Goal: Obtain resource: Obtain resource

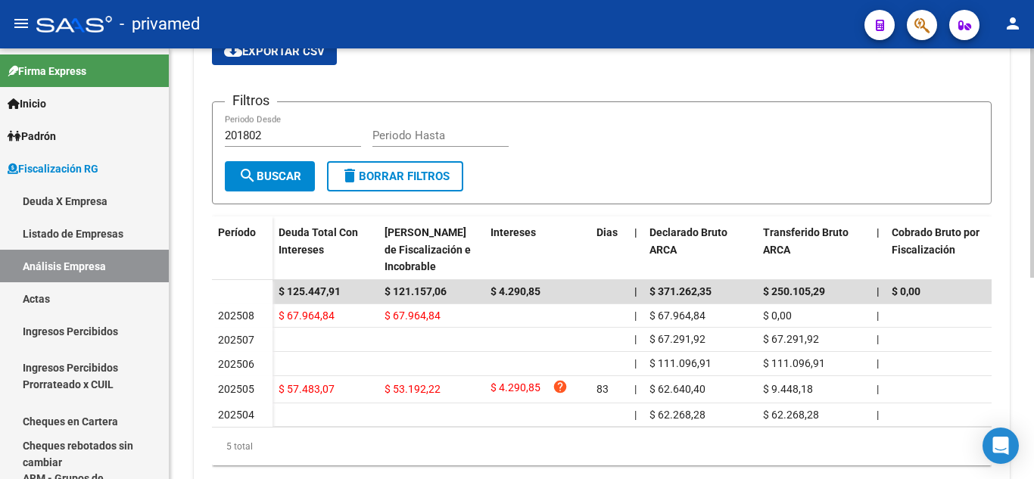
scroll to position [226, 0]
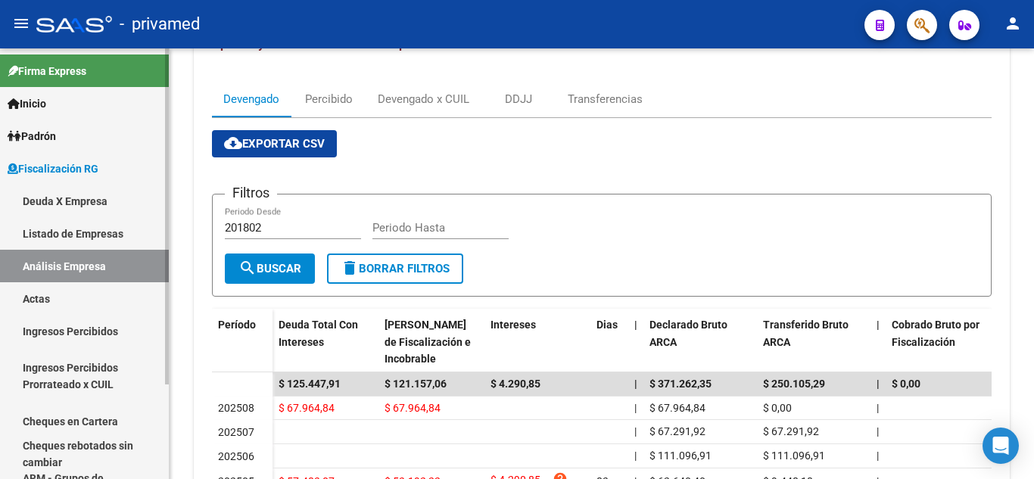
click at [136, 196] on link "Deuda X Empresa" at bounding box center [84, 201] width 169 height 33
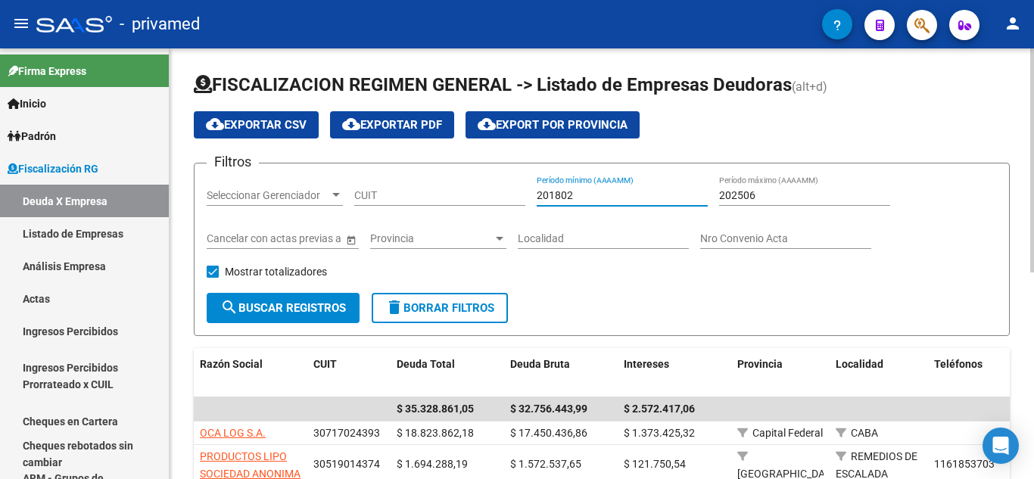
click at [552, 193] on input "201802" at bounding box center [622, 195] width 171 height 13
type input "202504"
type input "202507"
click at [298, 302] on span "search Buscar Registros" at bounding box center [283, 308] width 126 height 14
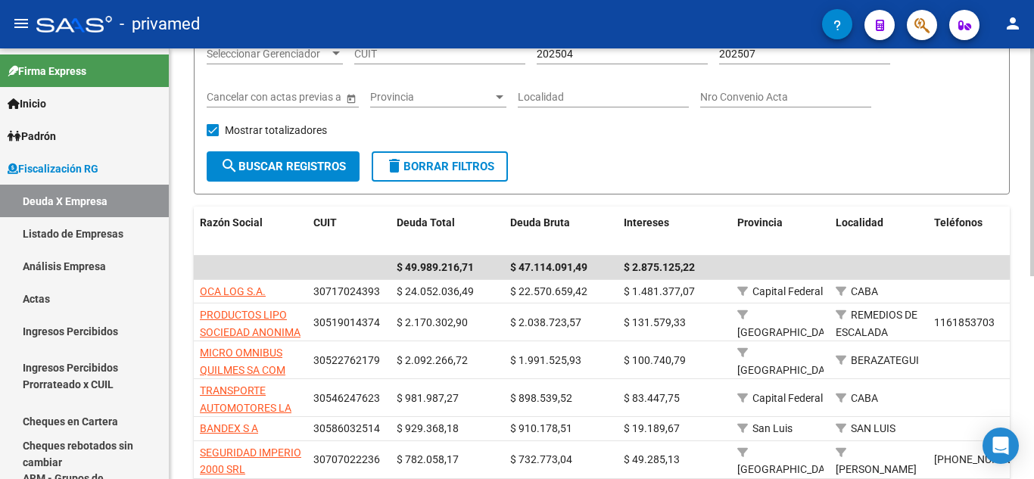
scroll to position [383, 0]
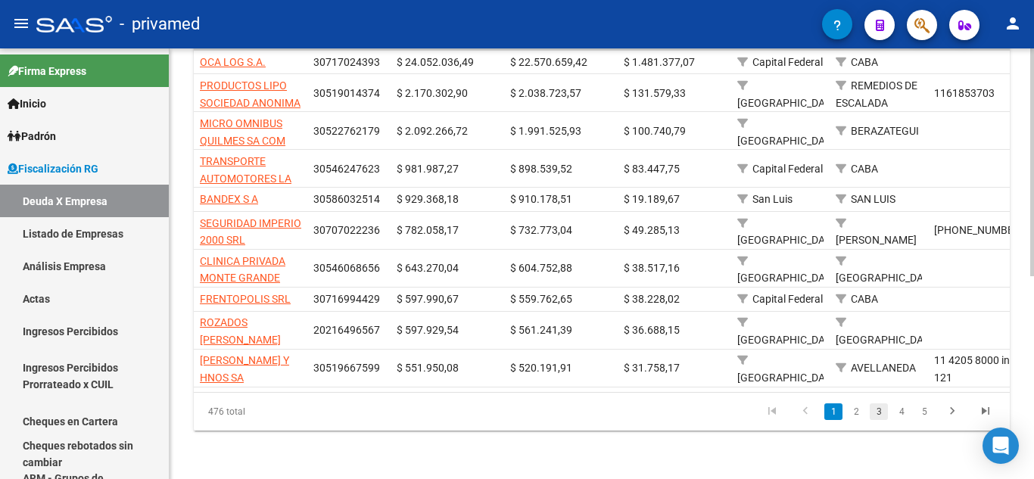
click at [871, 410] on link "3" at bounding box center [879, 412] width 18 height 17
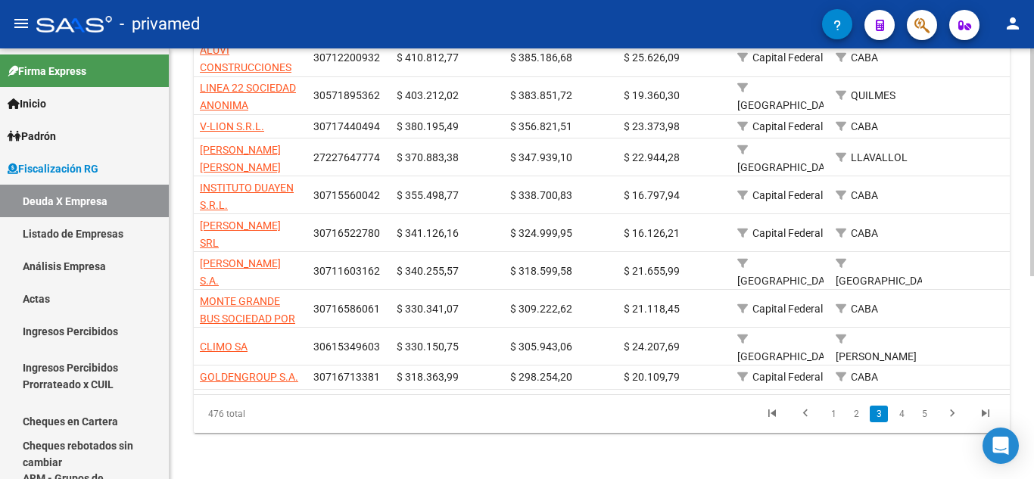
scroll to position [307, 0]
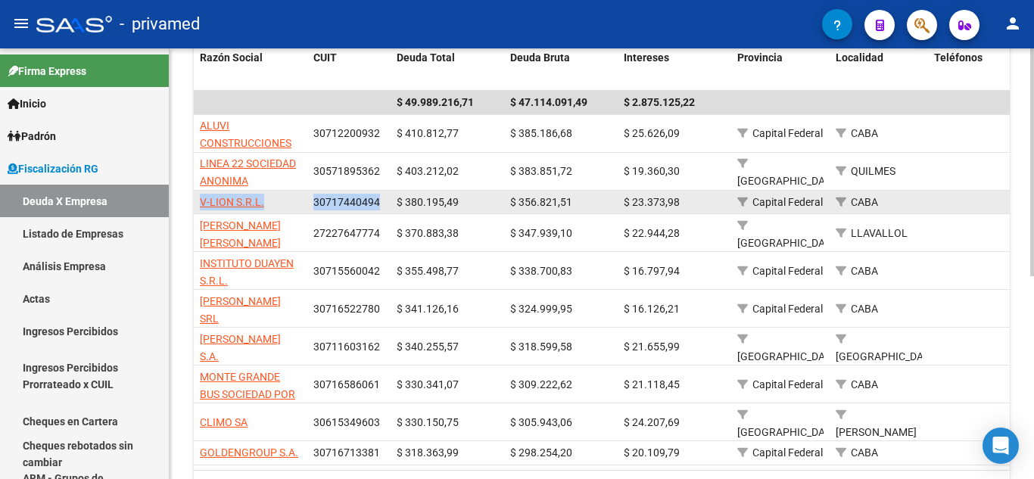
drag, startPoint x: 198, startPoint y: 201, endPoint x: 381, endPoint y: 210, distance: 183.5
click at [381, 210] on div "V-LION S.R.L. 30717440494 $ 380.195,49 $ 356.821,51 $ 23.373,98 Capital Federal…" at bounding box center [1053, 203] width 1719 height 24
copy div "V-LION S.R.L. 30717440494"
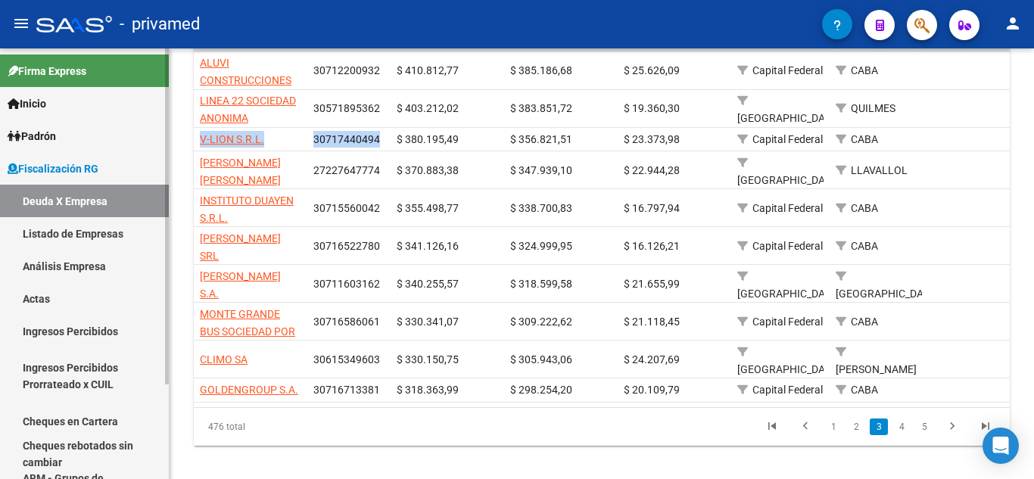
scroll to position [382, 0]
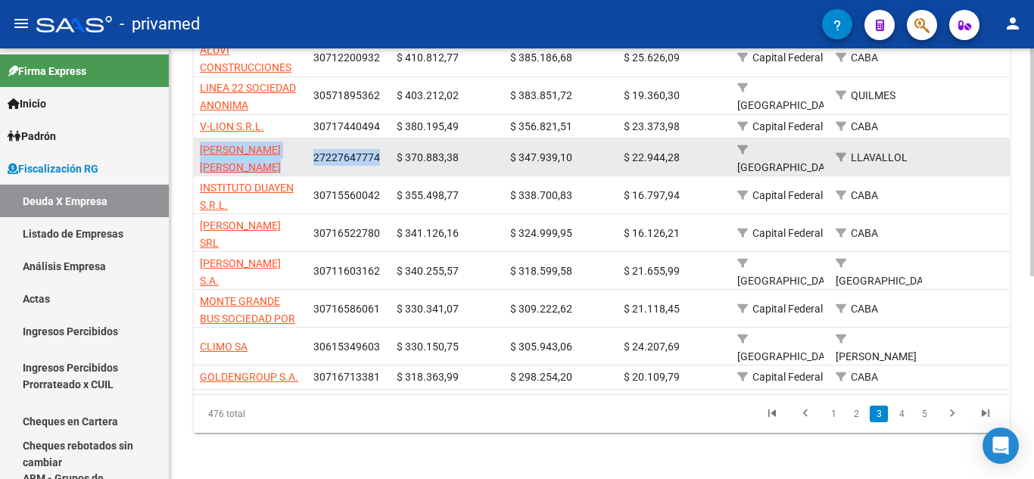
drag, startPoint x: 195, startPoint y: 147, endPoint x: 385, endPoint y: 151, distance: 189.3
click at [385, 151] on div "URRUTIA MARIA JOSE 27227647774 $ 370.883,38 $ 347.939,10 $ 22.944,28 Buenos Air…" at bounding box center [1053, 158] width 1719 height 38
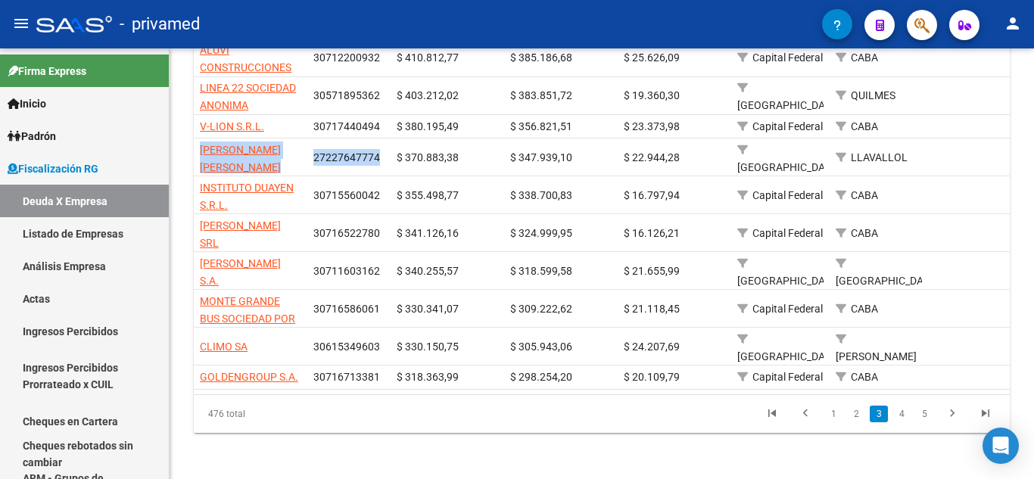
copy div "URRUTIA MARIA JOSE 27227647774"
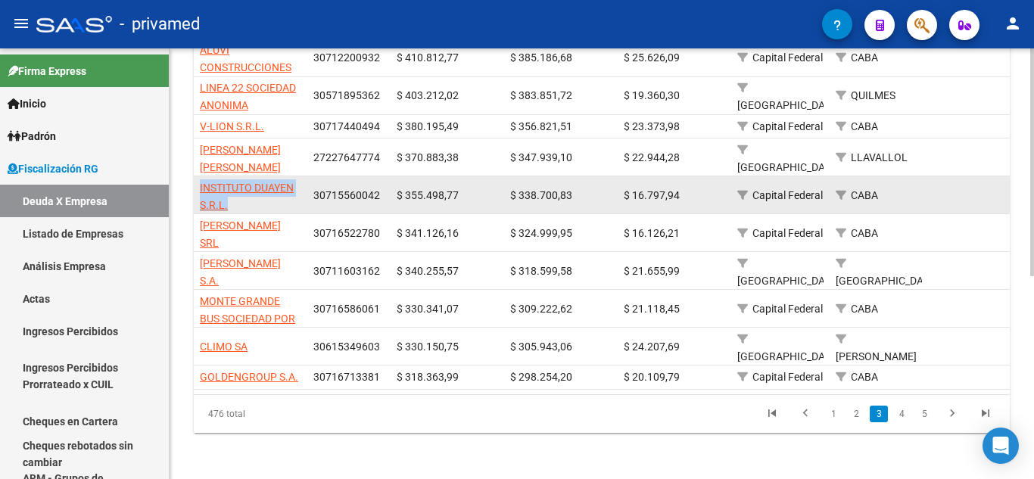
scroll to position [1, 0]
drag, startPoint x: 195, startPoint y: 185, endPoint x: 379, endPoint y: 197, distance: 183.6
click at [379, 197] on div "INSTITUTO DUAYEN S.R.L. 30715560042 $ 355.498,77 $ 338.700,83 $ 16.797,94 Capit…" at bounding box center [1053, 195] width 1719 height 38
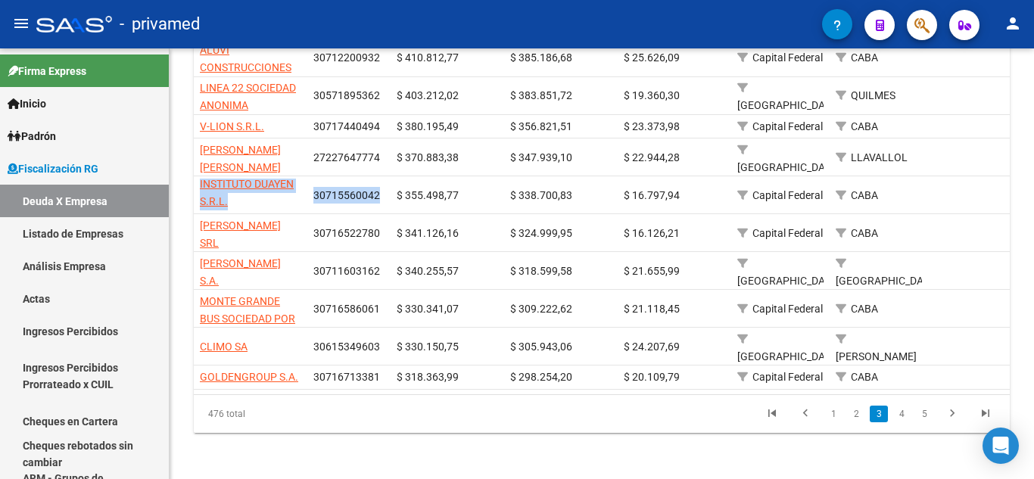
copy div "INSTITUTO DUAYEN S.R.L. 30715560042"
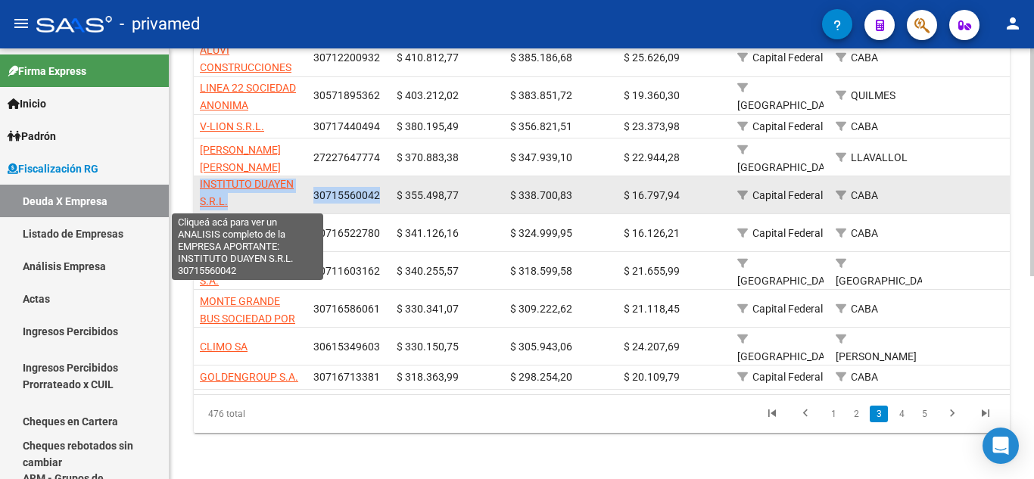
click at [226, 195] on span "INSTITUTO DUAYEN S.R.L." at bounding box center [247, 193] width 94 height 30
copy div "INSTITUTO DUAYEN S.R.L. 30715560042"
type textarea "30715560042"
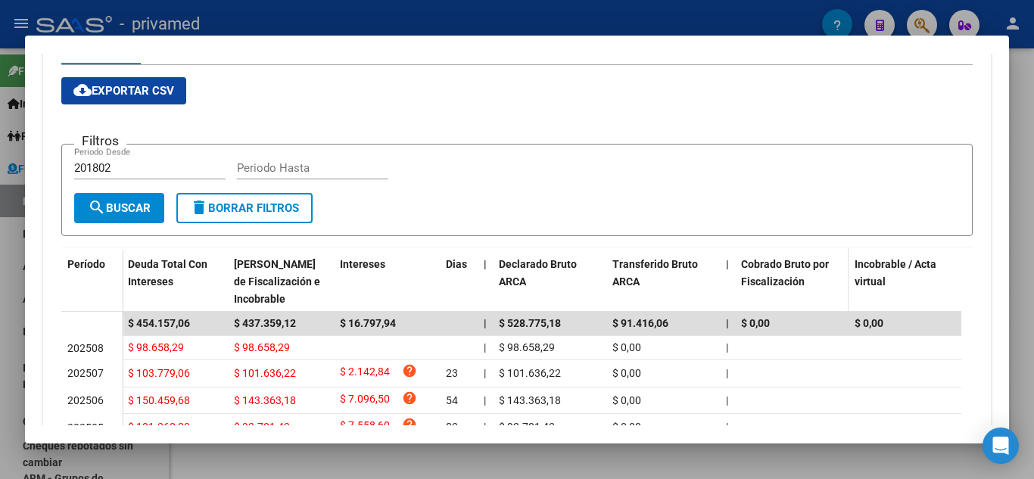
scroll to position [0, 0]
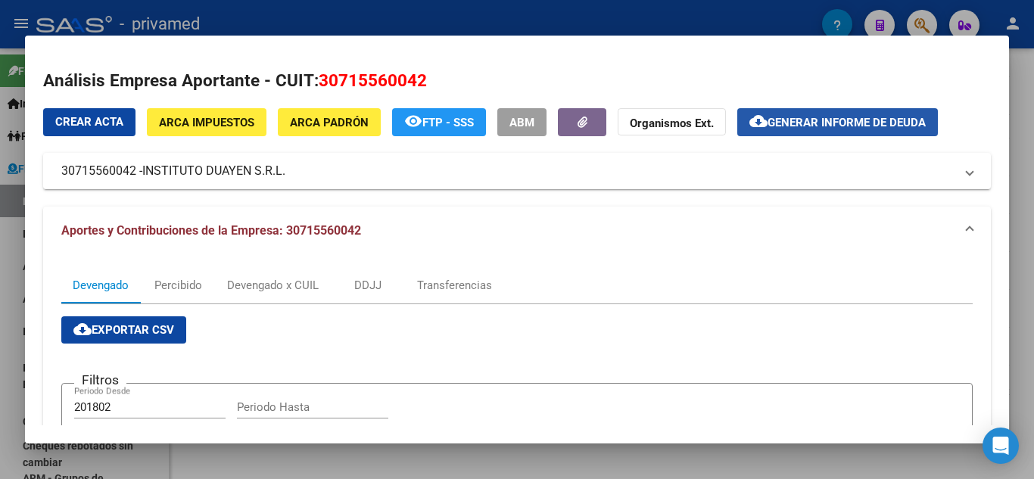
click at [783, 126] on span "Generar informe de deuda" at bounding box center [847, 123] width 158 height 14
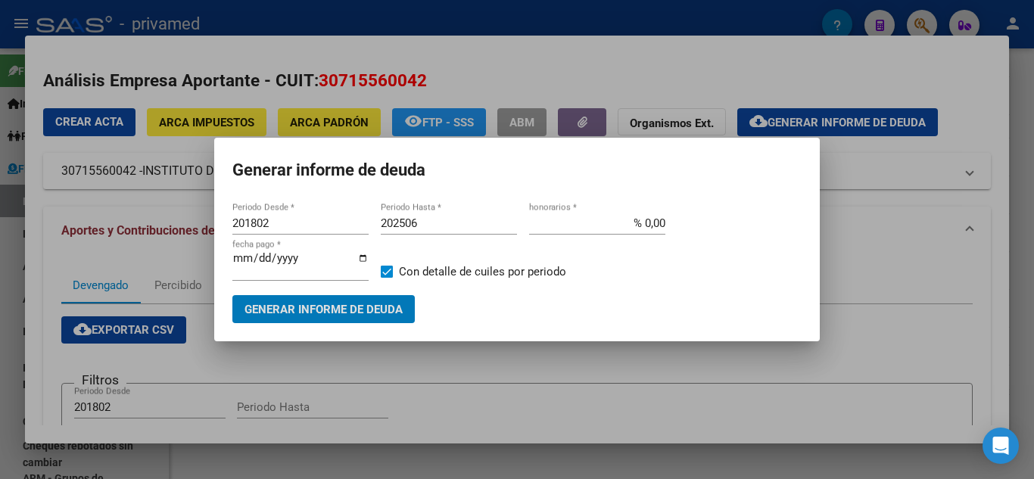
click at [259, 220] on input "201802" at bounding box center [300, 224] width 136 height 14
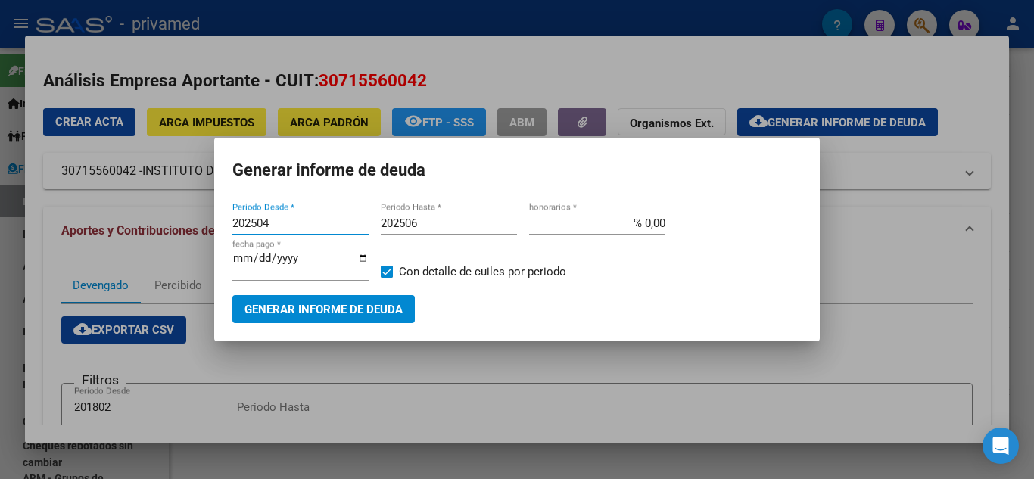
type input "202504"
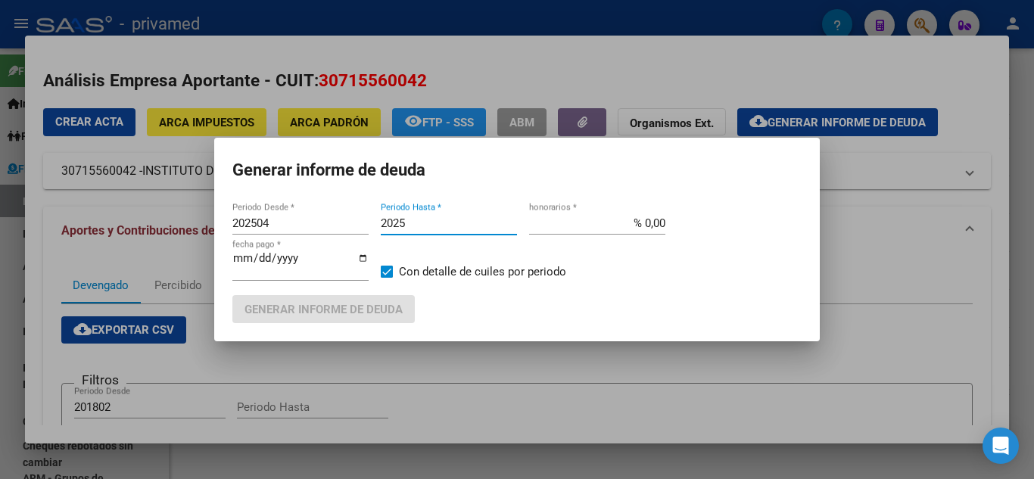
type input "2025"
type input "202504"
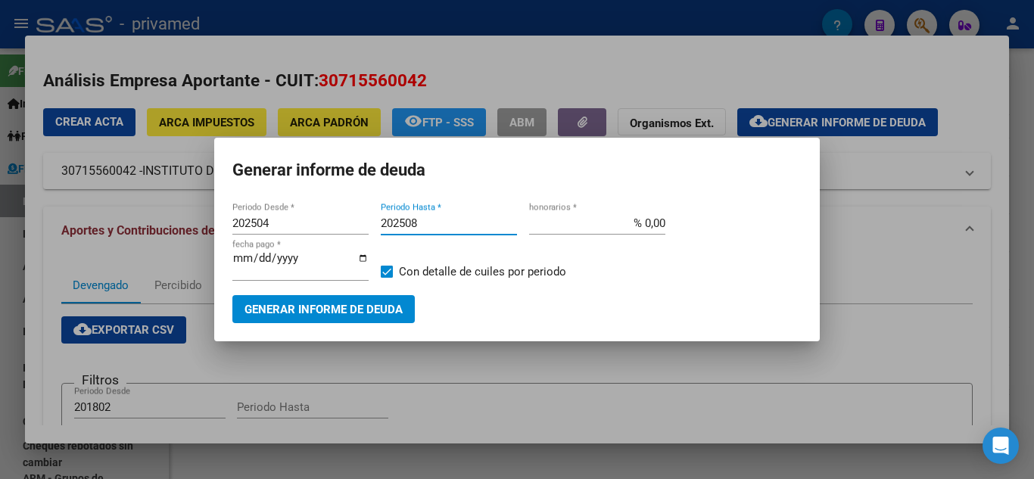
type input "202508"
click at [273, 322] on button "Generar informe de deuda" at bounding box center [323, 309] width 182 height 28
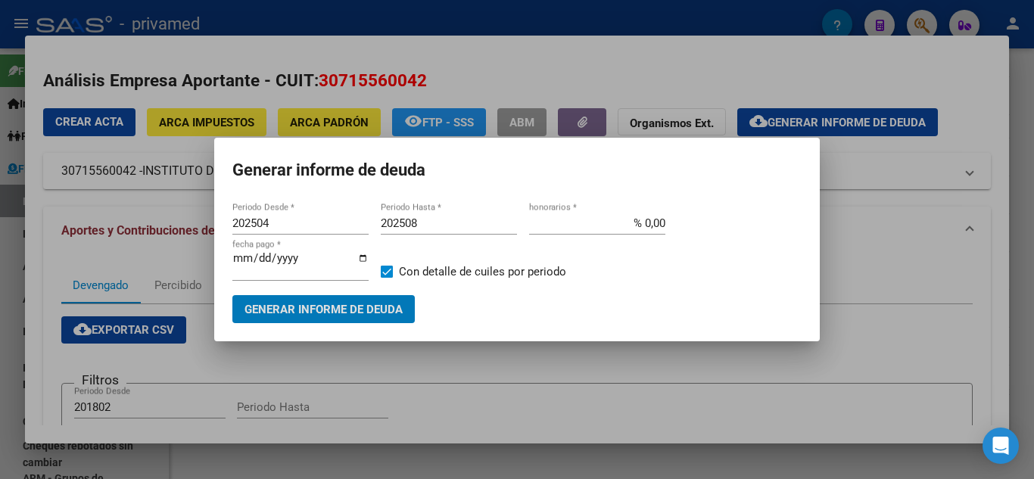
click at [422, 227] on input "202508" at bounding box center [449, 224] width 136 height 14
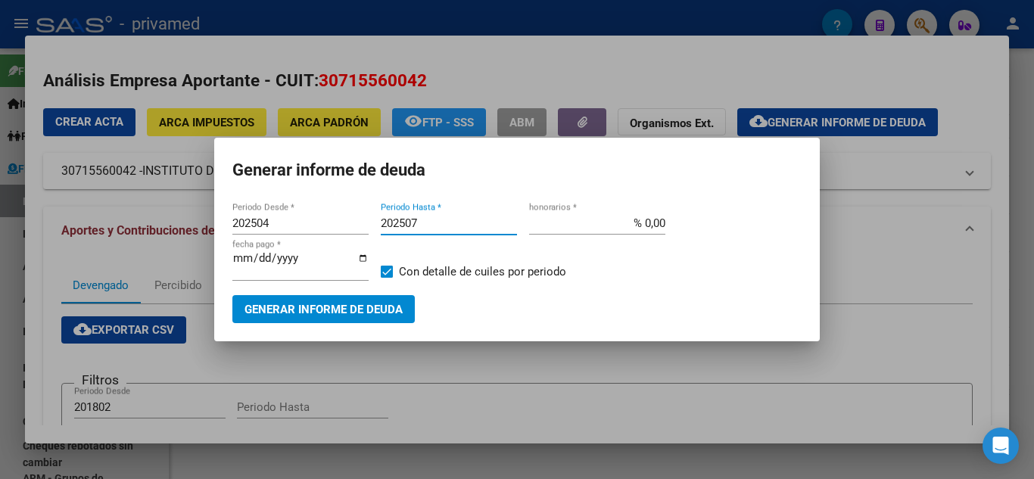
type input "202507"
click at [364, 318] on button "Generar informe de deuda" at bounding box center [323, 309] width 182 height 28
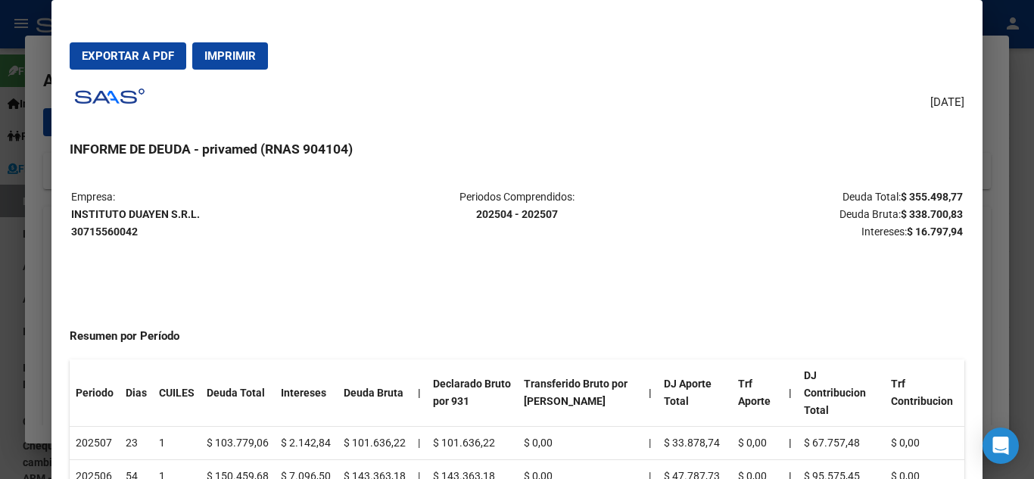
click at [129, 39] on mat-dialog-actions "Exportar a PDF Imprimir" at bounding box center [517, 55] width 894 height 51
click at [140, 48] on button "Exportar a PDF" at bounding box center [128, 55] width 117 height 27
drag, startPoint x: 70, startPoint y: 214, endPoint x: 214, endPoint y: 210, distance: 143.9
click at [214, 210] on table "Empresa: INSTITUTO DUAYEN S.R.L. 30715560042 Periodos Comprendidos: 202504 - 20…" at bounding box center [517, 214] width 894 height 55
click at [214, 210] on p "Empresa: INSTITUTO DUAYEN S.R.L. 30715560042" at bounding box center [219, 214] width 296 height 51
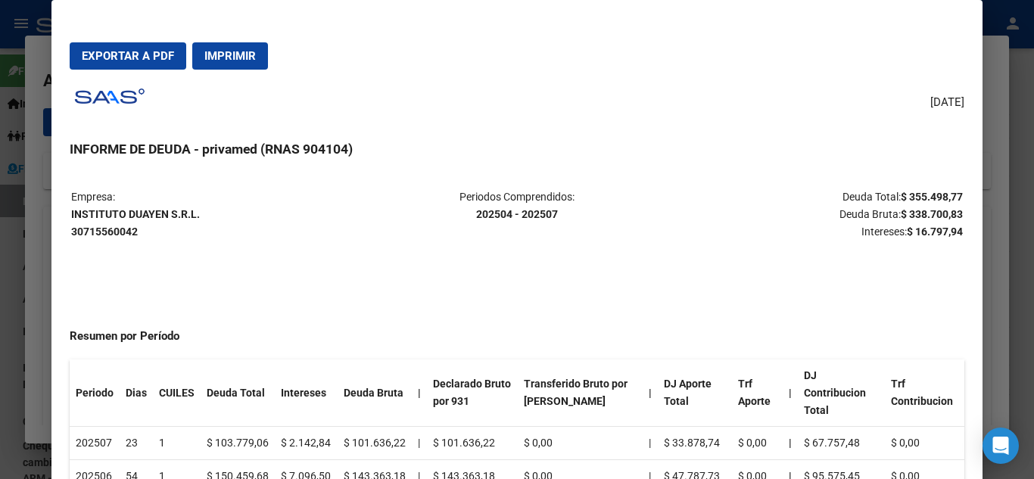
drag, startPoint x: 204, startPoint y: 214, endPoint x: 71, endPoint y: 208, distance: 133.4
click at [71, 208] on p "Empresa: INSTITUTO DUAYEN S.R.L. 30715560042" at bounding box center [219, 214] width 296 height 51
copy strong "INSTITUTO DUAYEN S.R.L."
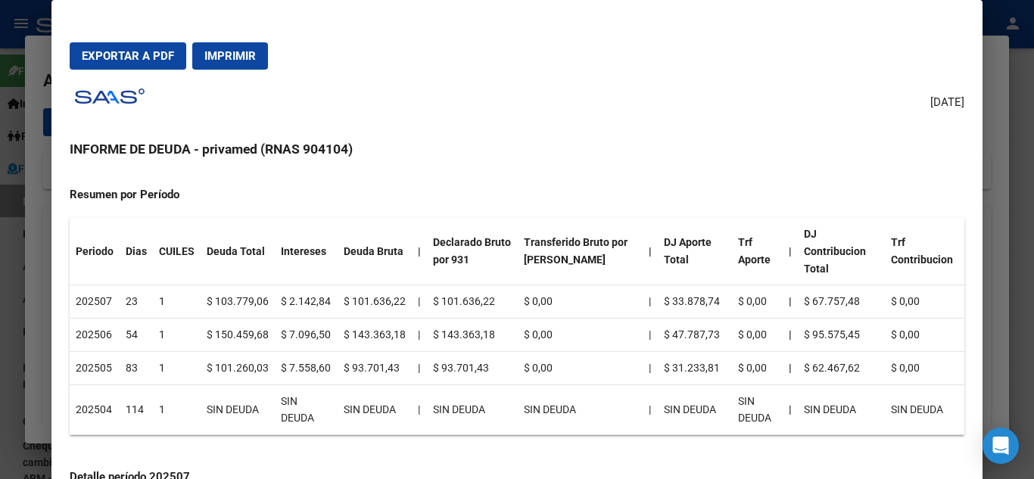
scroll to position [151, 0]
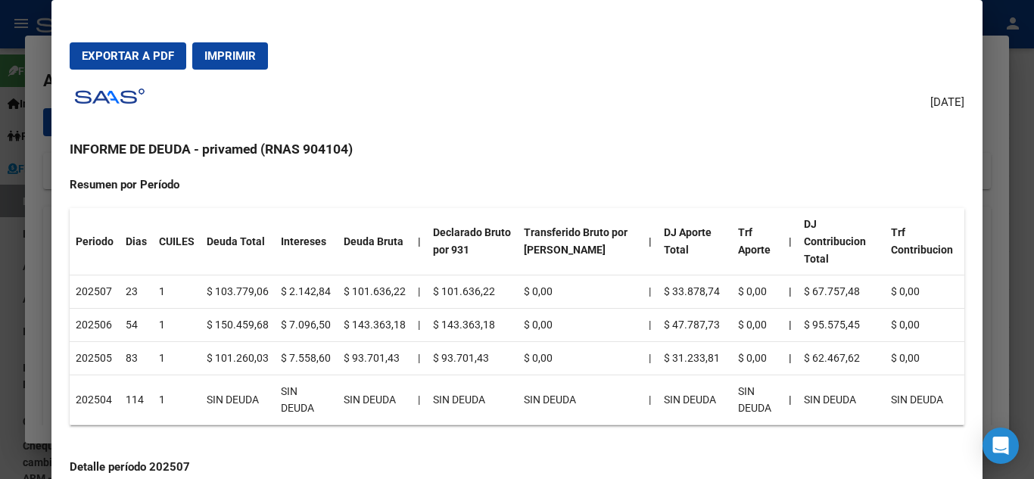
click at [302, 276] on td "$ 2.142,84" at bounding box center [306, 292] width 63 height 33
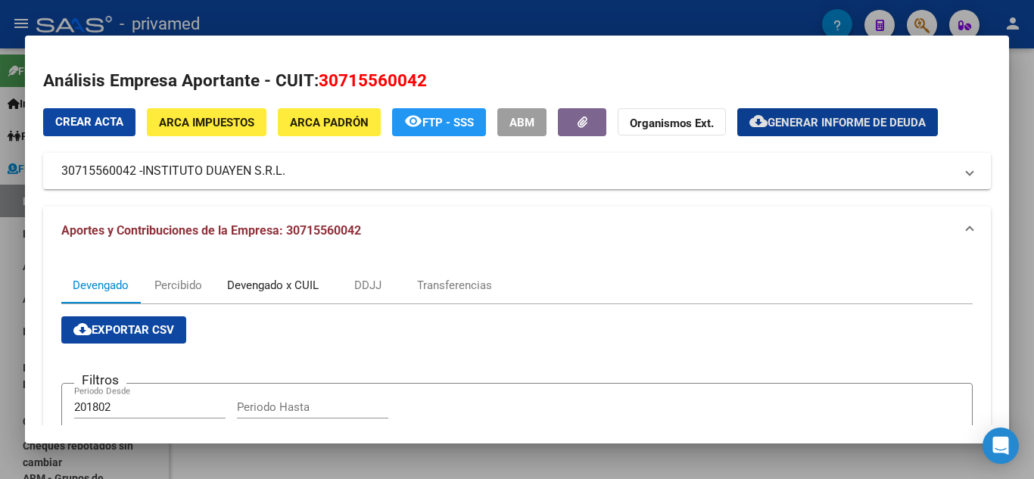
click at [262, 291] on div "Devengado x CUIL" at bounding box center [273, 285] width 92 height 17
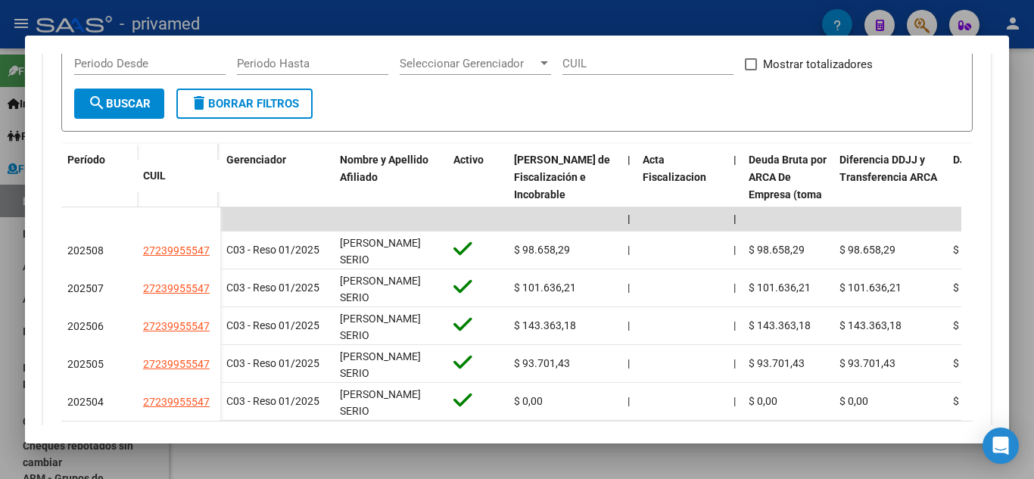
scroll to position [376, 0]
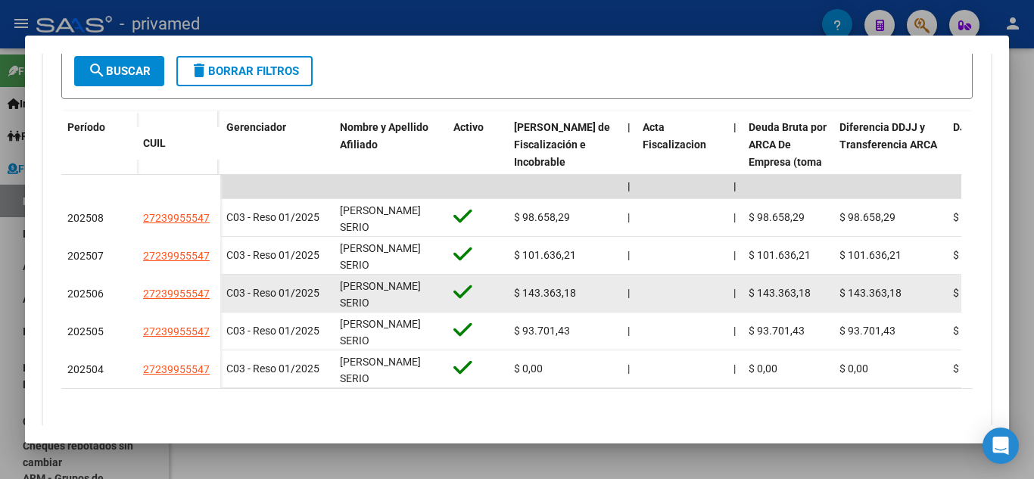
click at [297, 276] on datatable-body-cell "C03 - Reso 01/2025" at bounding box center [277, 293] width 114 height 37
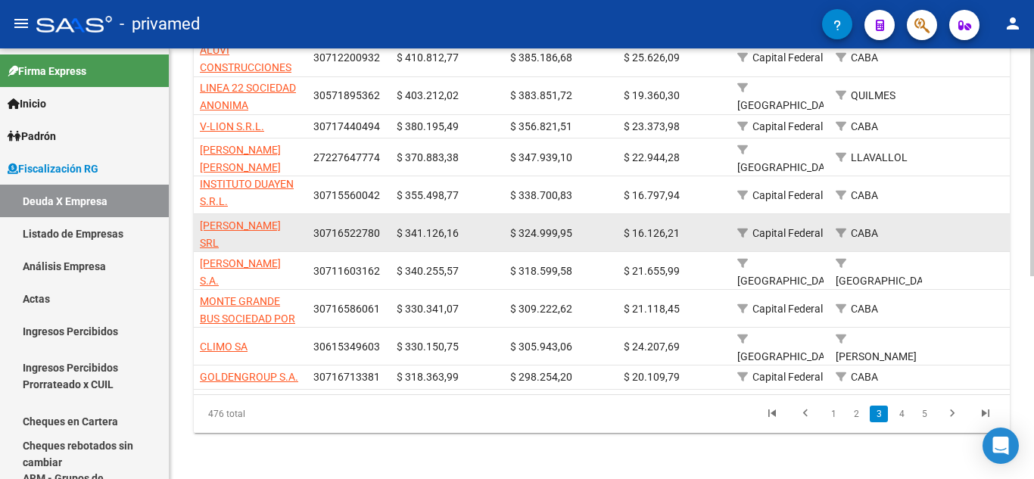
drag, startPoint x: 198, startPoint y: 223, endPoint x: 598, endPoint y: 110, distance: 415.4
click at [377, 232] on div "ROVEL TOLEDO SRL 30716522780 $ 341.126,16 $ 324.999,95 $ 16.126,21 Capital Fede…" at bounding box center [1053, 233] width 1719 height 38
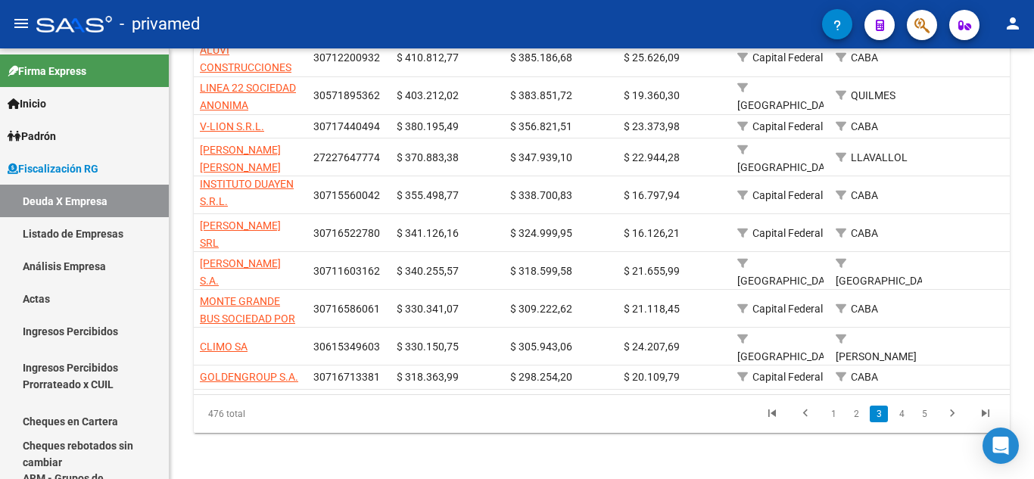
copy div "ROVEL TOLEDO SRL 30716522780"
drag, startPoint x: 201, startPoint y: 254, endPoint x: 193, endPoint y: 249, distance: 9.5
click at [193, 249] on div "FISCALIZACION REGIMEN GENERAL -> Listado de Empresas Deudoras (alt+d) cloud_dow…" at bounding box center [602, 73] width 865 height 815
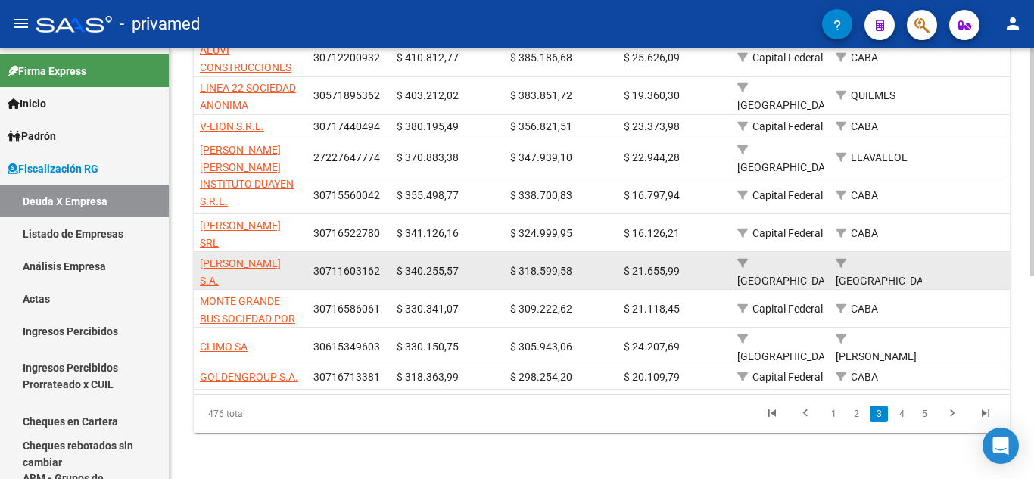
click at [195, 255] on datatable-body-cell "MONTE GUMAR S.A." at bounding box center [251, 270] width 114 height 37
drag, startPoint x: 196, startPoint y: 257, endPoint x: 379, endPoint y: 254, distance: 182.5
click at [379, 254] on div "MONTE GUMAR S.A. 30711603162 $ 340.255,57 $ 318.599,58 $ 21.655,99 Buenos Aires…" at bounding box center [1053, 271] width 1719 height 38
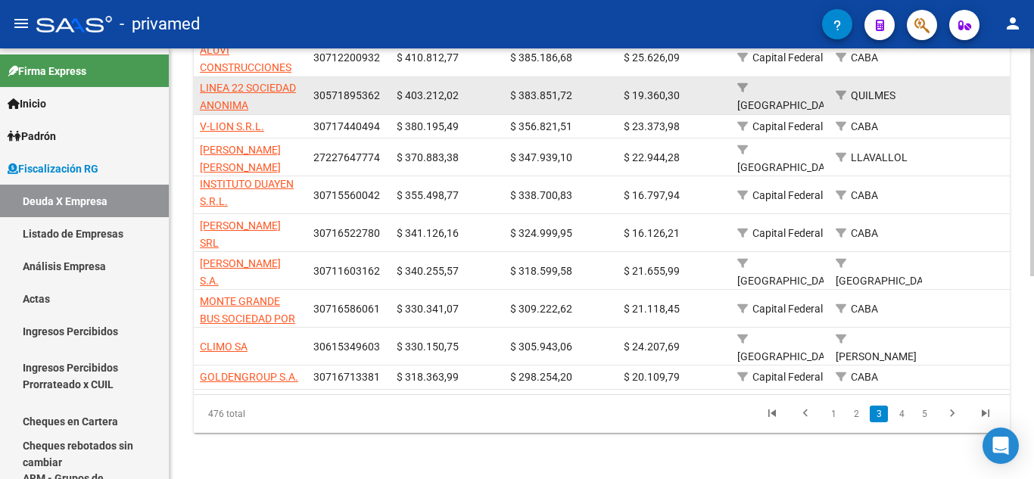
copy div "MONTE GUMAR S.A. 30711603162"
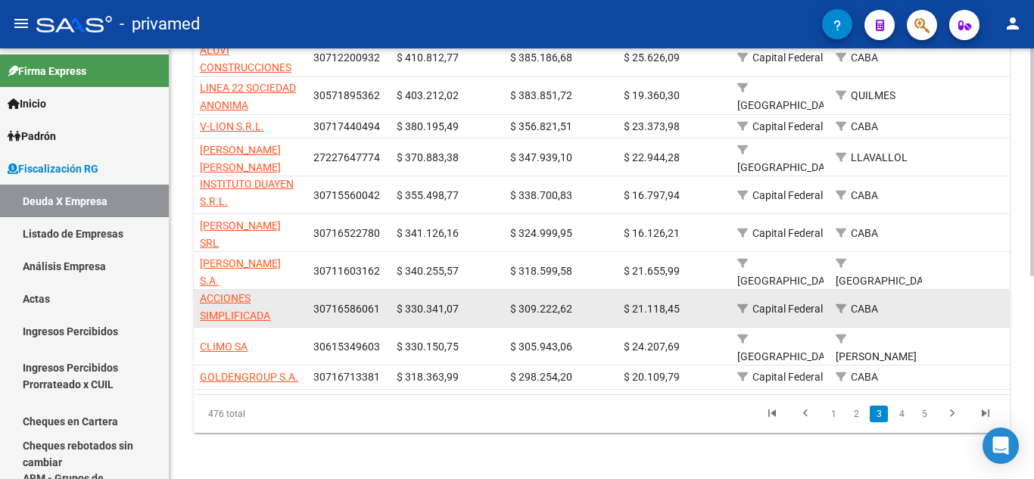
scroll to position [1, 0]
drag, startPoint x: 197, startPoint y: 284, endPoint x: 382, endPoint y: 306, distance: 186.0
click at [382, 306] on div "MONTE GRANDE BUS SOCIEDAD POR ACCIONES SIMPLIFICADA 30716586061 $ 330.341,07 $ …" at bounding box center [1053, 309] width 1719 height 38
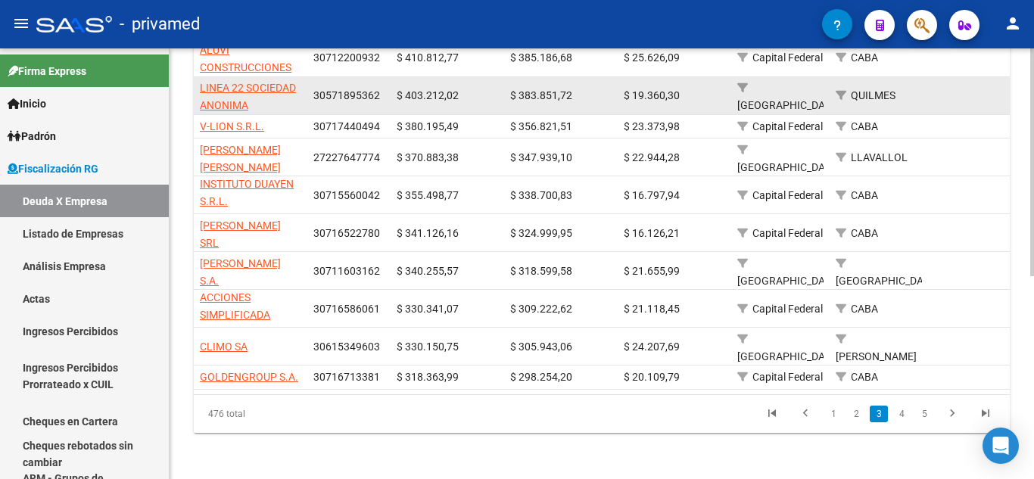
copy div "MONTE GRANDE BUS SOCIEDAD POR ACCIONES SIMPLIFICADA 30716586061"
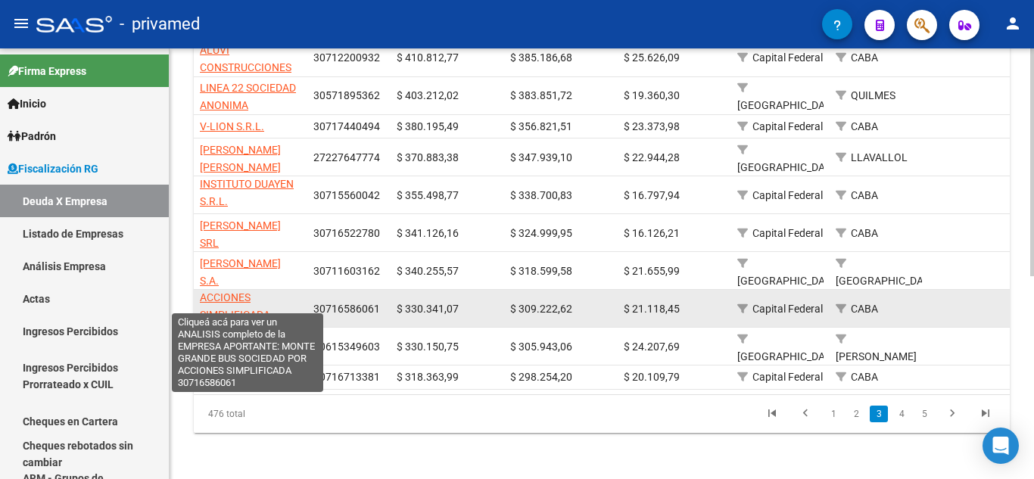
click at [250, 301] on span "MONTE GRANDE BUS SOCIEDAD POR ACCIONES SIMPLIFICADA" at bounding box center [247, 289] width 95 height 64
copy div "MONTE GRANDE BUS SOCIEDAD POR ACCIONES SIMPLIFICADA 30716586061"
type textarea "30716586061"
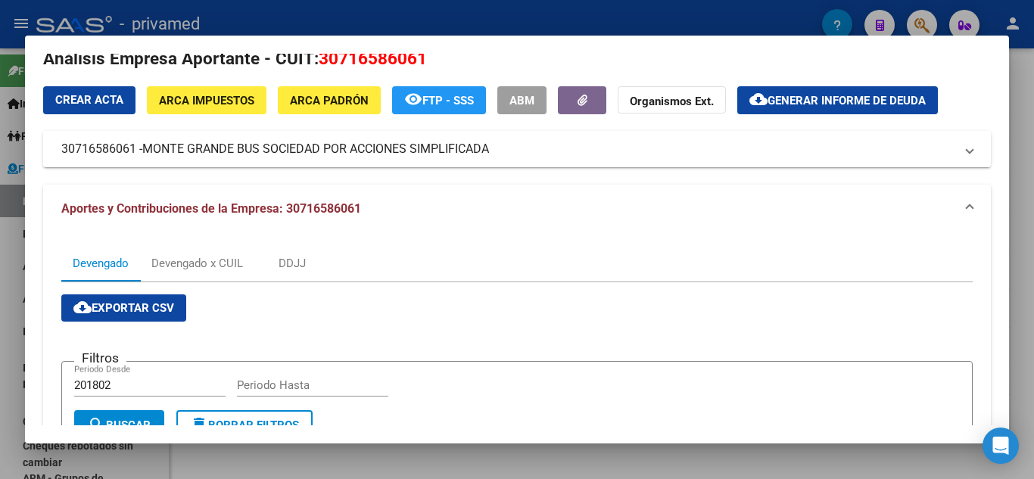
scroll to position [0, 0]
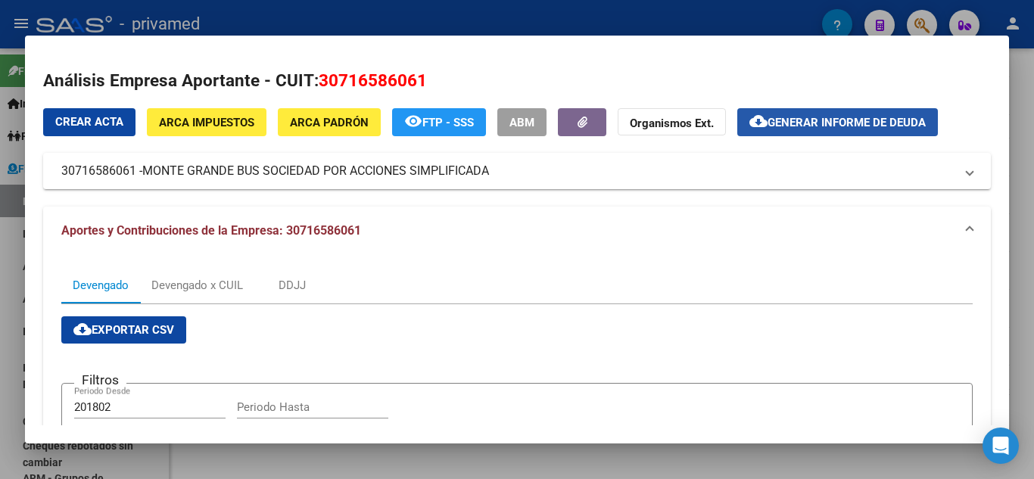
click at [771, 111] on button "cloud_download Generar informe de deuda" at bounding box center [837, 122] width 201 height 28
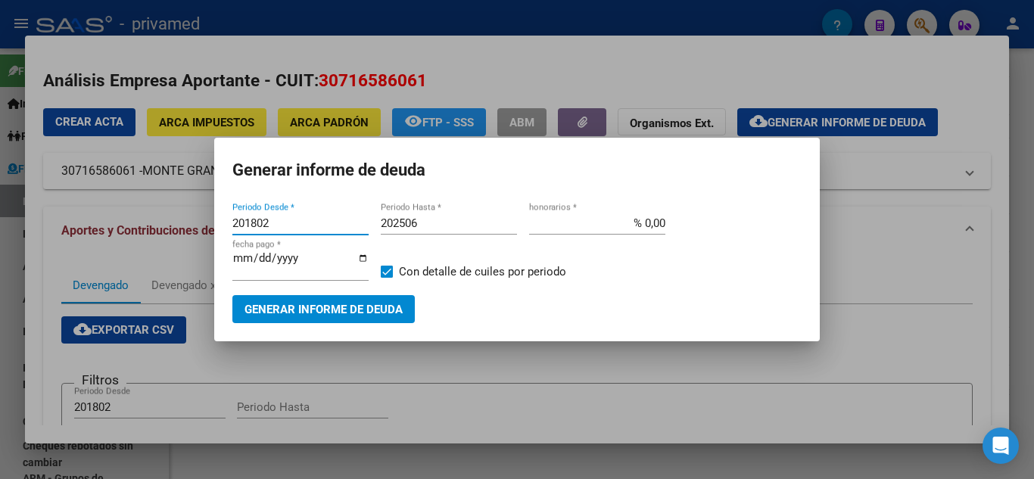
click at [264, 218] on input "201802" at bounding box center [300, 224] width 136 height 14
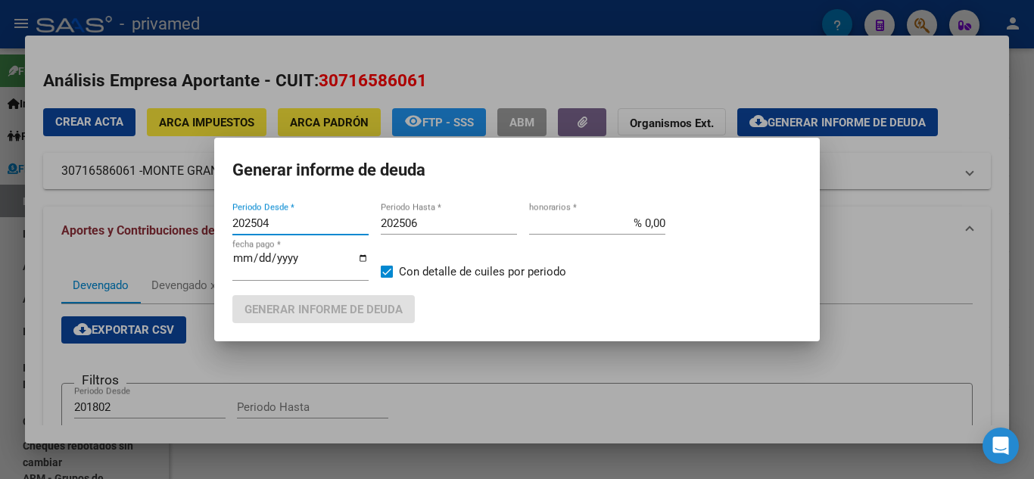
type input "202504"
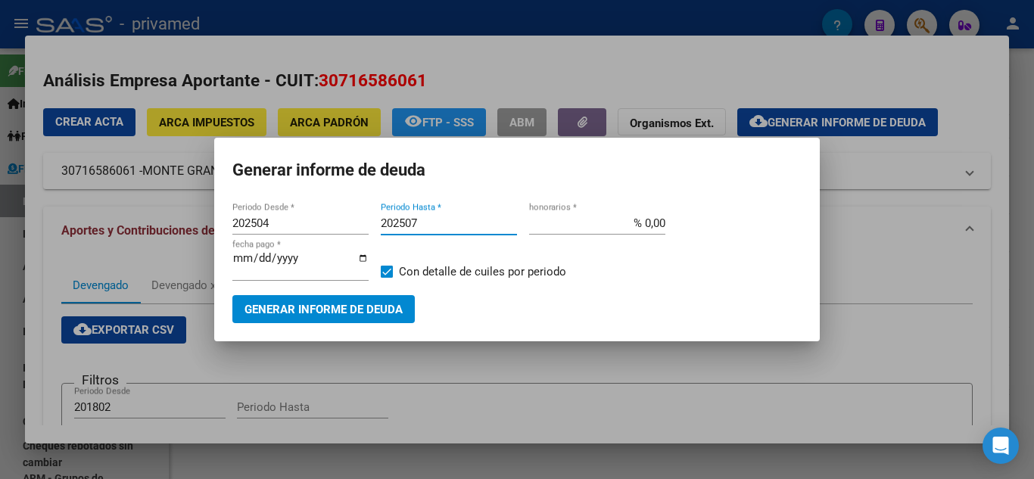
type input "202507"
click at [333, 309] on span "Generar informe de deuda" at bounding box center [324, 310] width 158 height 14
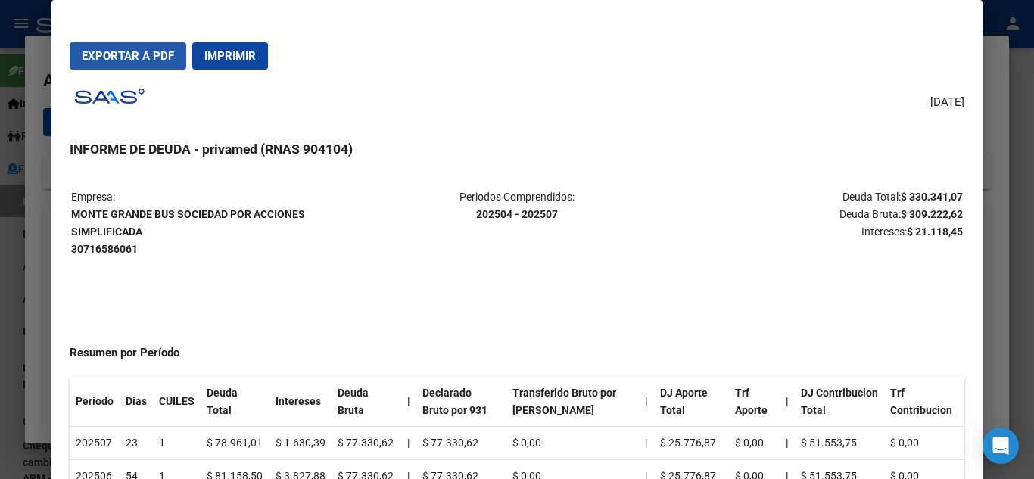
click at [127, 53] on span "Exportar a PDF" at bounding box center [128, 56] width 92 height 14
drag, startPoint x: 72, startPoint y: 216, endPoint x: 163, endPoint y: 235, distance: 93.0
click at [163, 235] on p "Empresa: MONTE GRANDE BUS SOCIEDAD POR ACCIONES SIMPLIFICADA 30716586061" at bounding box center [219, 223] width 296 height 69
copy strong "MONTE GRANDE BUS SOCIEDAD POR ACCIONES SIMPLIFICADA"
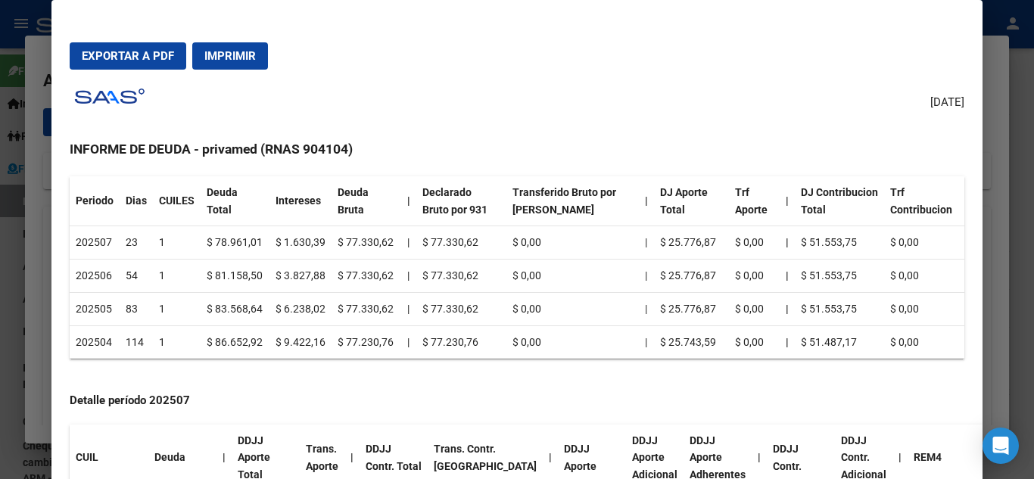
scroll to position [227, 0]
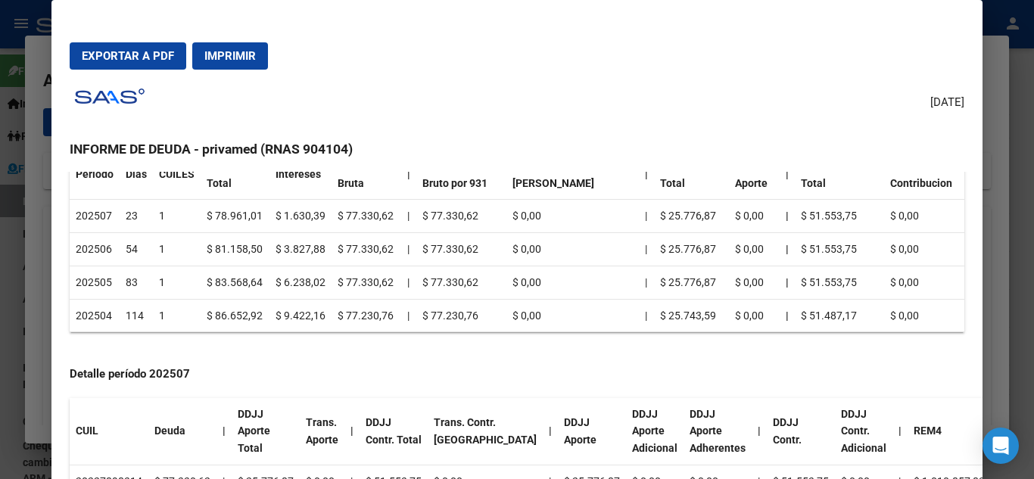
click at [39, 188] on div at bounding box center [517, 239] width 1034 height 479
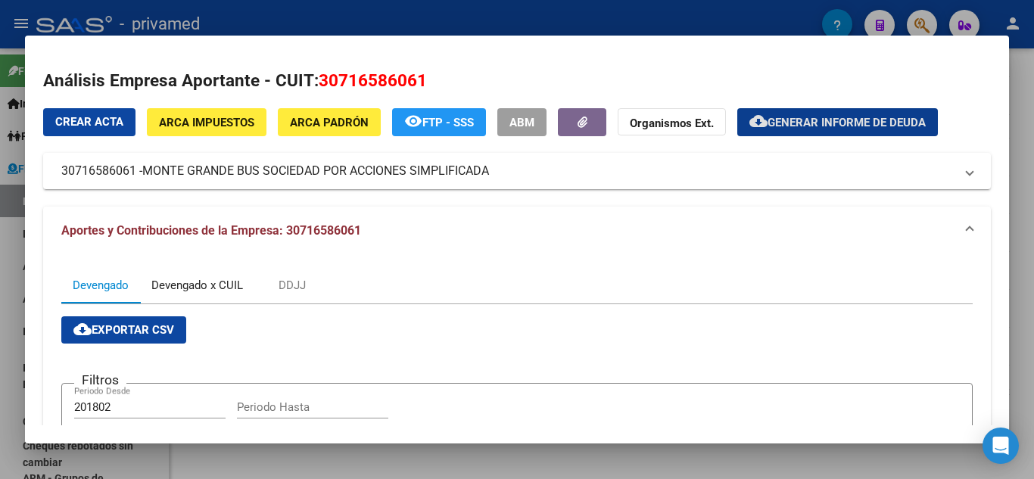
click at [226, 279] on div "Devengado x CUIL" at bounding box center [197, 285] width 92 height 17
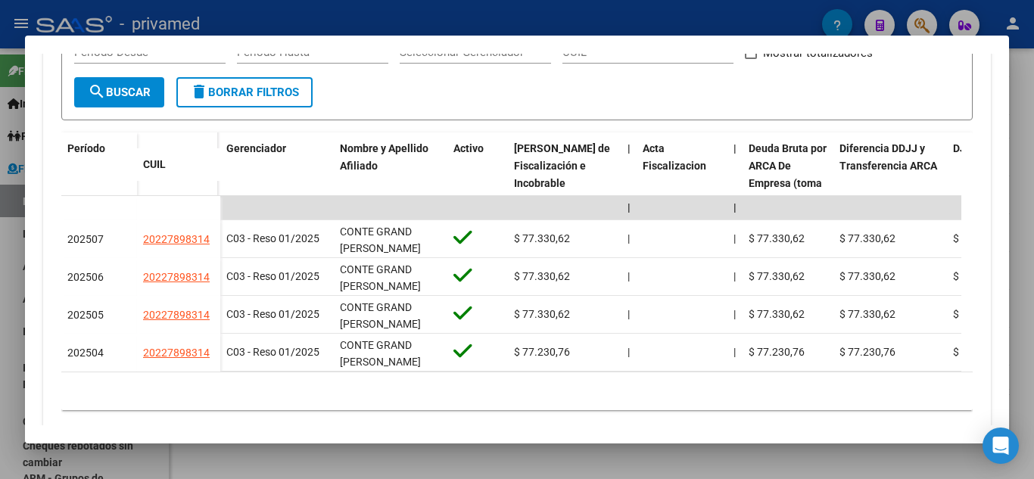
scroll to position [361, 0]
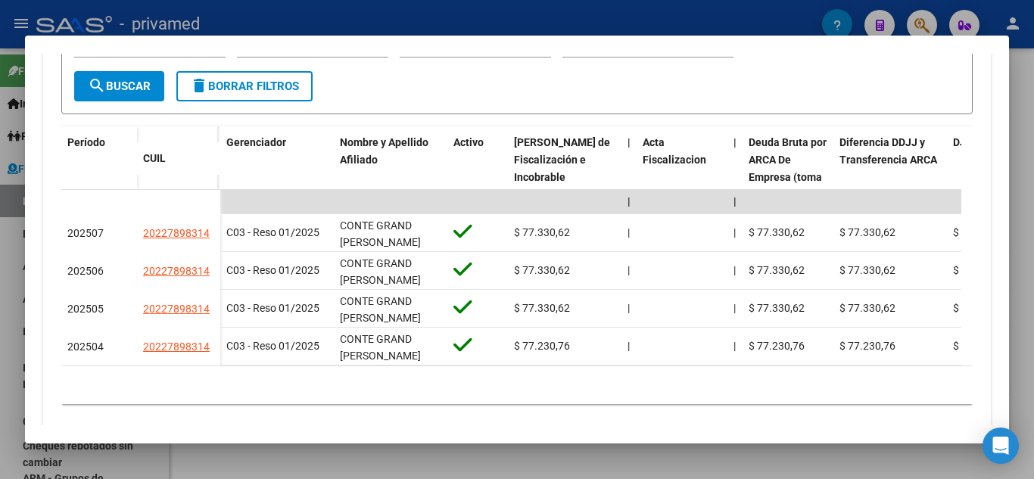
click at [0, 239] on div at bounding box center [517, 239] width 1034 height 479
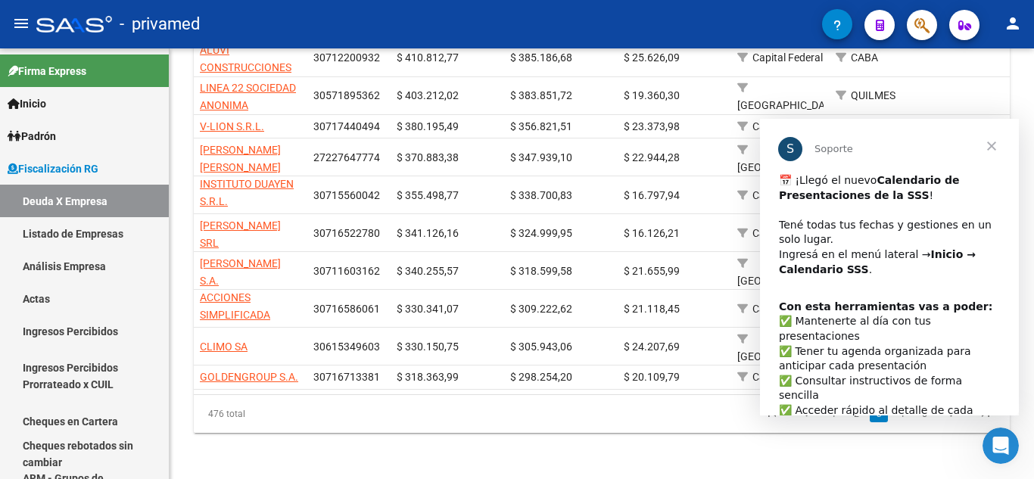
scroll to position [0, 0]
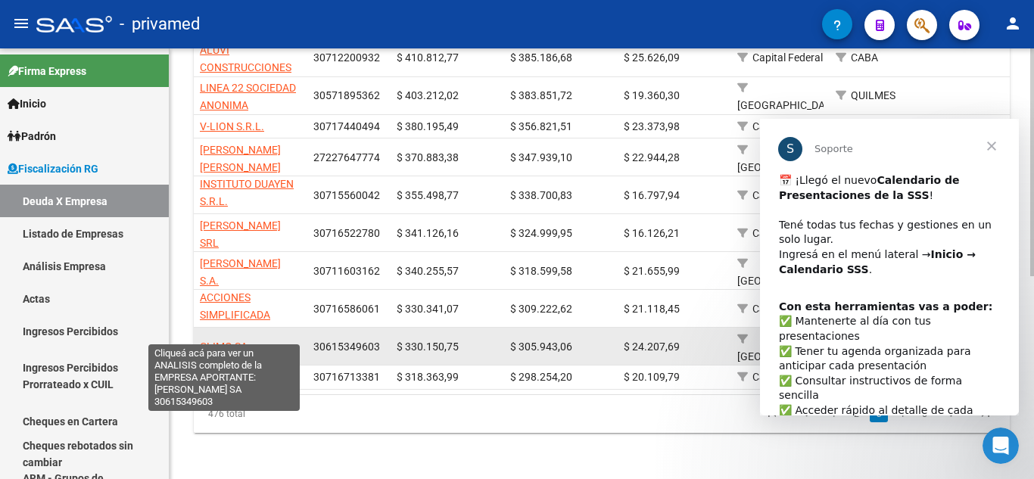
click at [237, 341] on span "CLIMO SA" at bounding box center [224, 347] width 48 height 12
type textarea "30615349603"
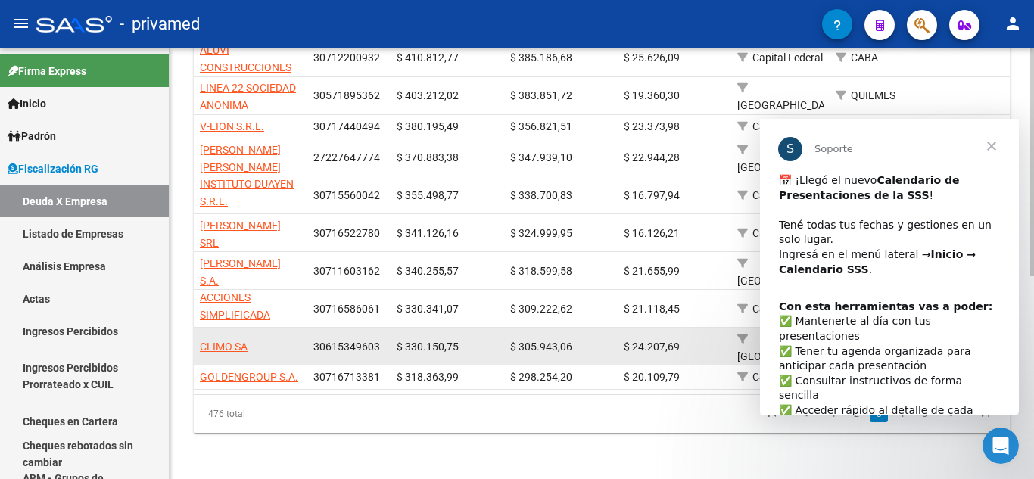
drag, startPoint x: 195, startPoint y: 330, endPoint x: 379, endPoint y: 337, distance: 183.3
click at [379, 337] on div "CLIMO SA 30615349603 $ 330.150,75 $ 305.943,06 $ 24.207,69 Buenos Aires LOMAS D…" at bounding box center [1053, 347] width 1719 height 38
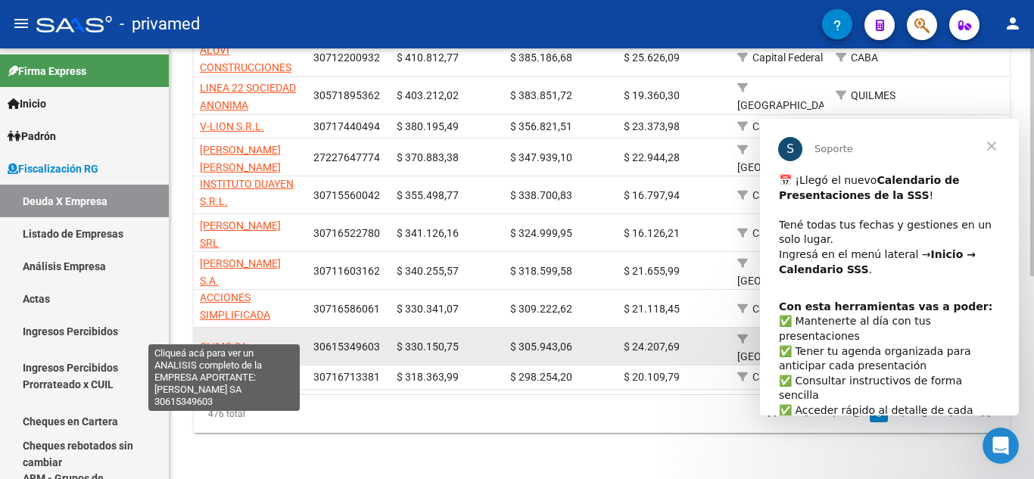
click at [229, 341] on span "CLIMO SA" at bounding box center [224, 347] width 48 height 12
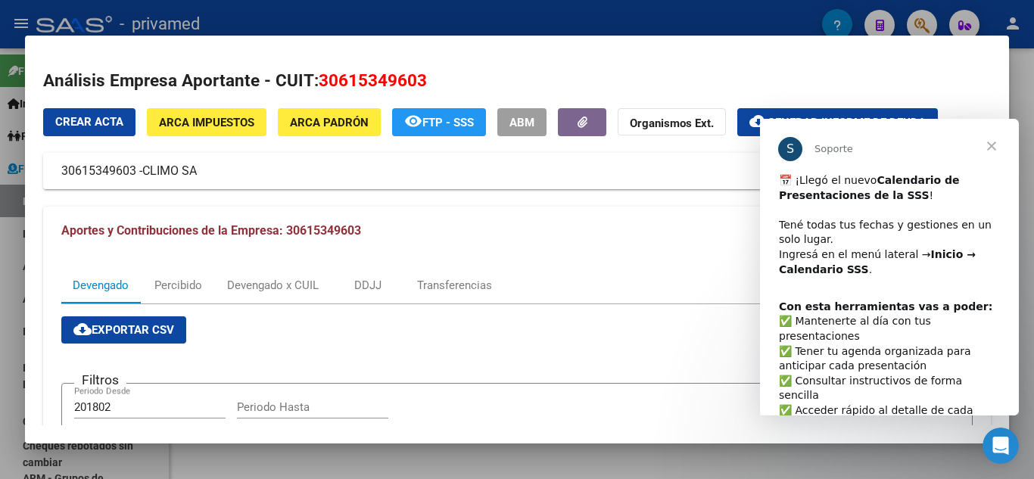
click at [316, 171] on mat-panel-title "30615349603 - CLIMO SA" at bounding box center [507, 171] width 893 height 18
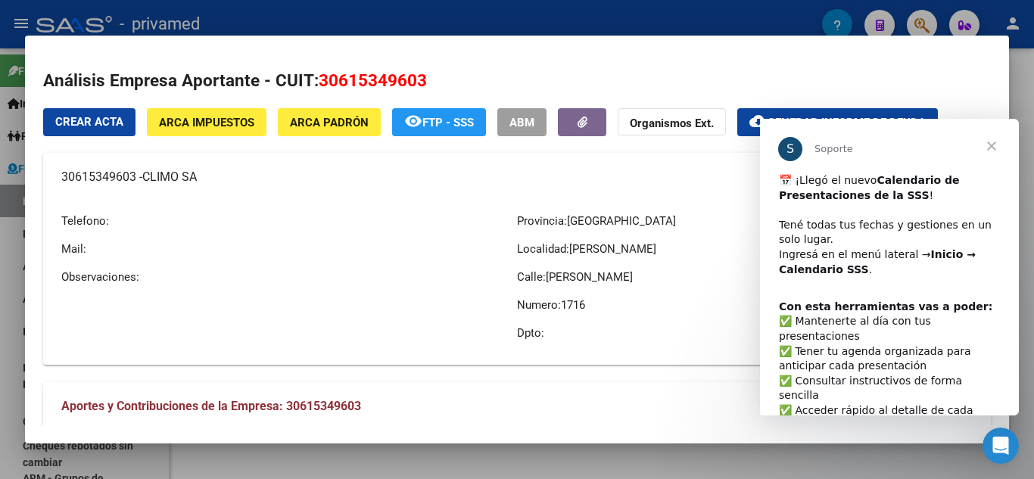
click at [316, 170] on mat-panel-title "30615349603 - CLIMO SA" at bounding box center [507, 177] width 893 height 18
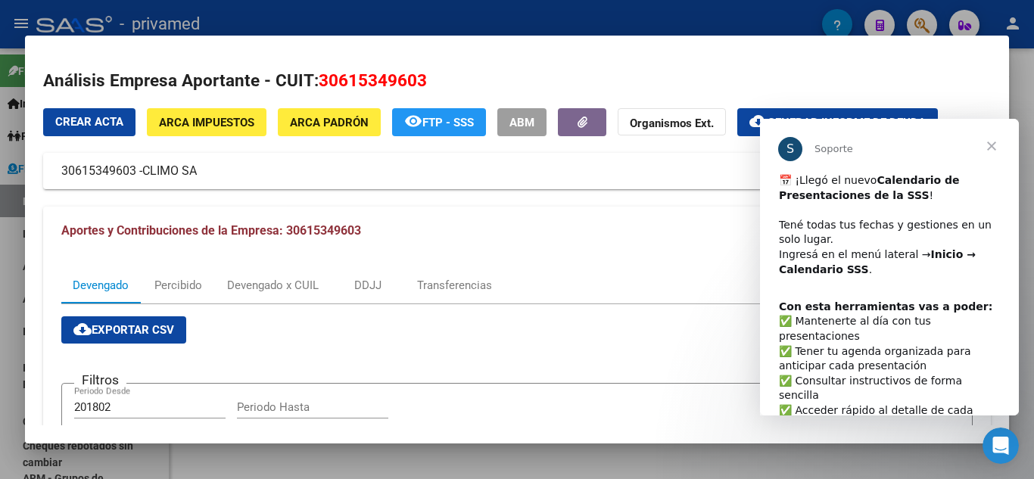
click at [506, 198] on div "Crear Acta ARCA Impuestos ARCA Padrón remove_red_eye FTP - SSS ABM Organismos E…" at bounding box center [517, 437] width 948 height 659
click at [518, 173] on mat-panel-title "30615349603 - CLIMO SA" at bounding box center [507, 171] width 893 height 18
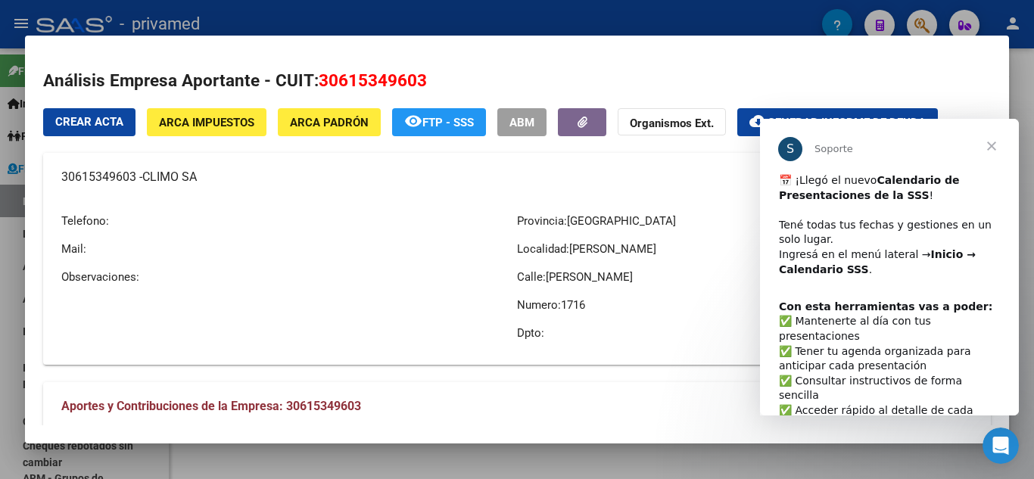
click at [518, 172] on mat-panel-title "30615349603 - CLIMO SA" at bounding box center [507, 177] width 893 height 18
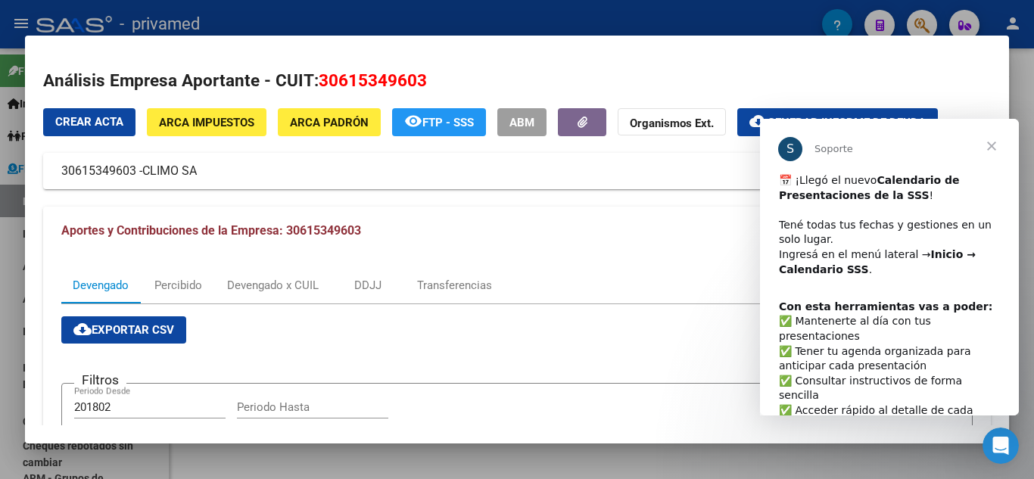
click at [822, 291] on div "​📅 ¡Llegó el nuevo Calendario de Presentaciones de la SSS ! ​ Tené todas tus fe…" at bounding box center [889, 232] width 221 height 119
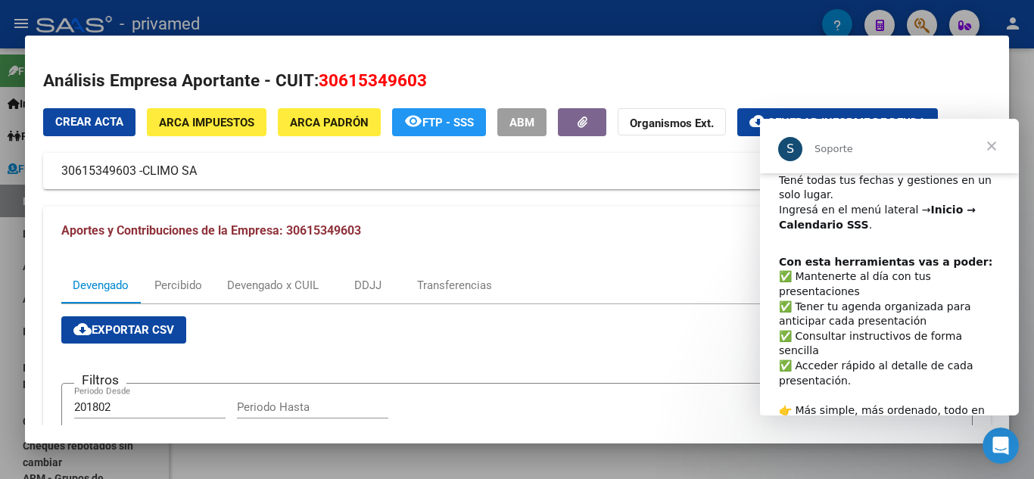
click at [990, 151] on span "Cerrar" at bounding box center [992, 146] width 55 height 55
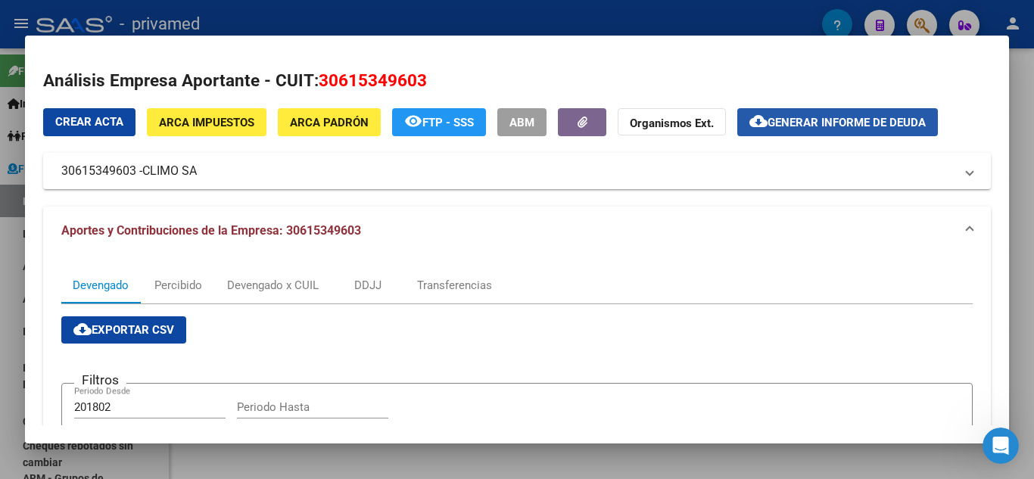
click at [766, 129] on mat-icon "cloud_download" at bounding box center [759, 121] width 18 height 18
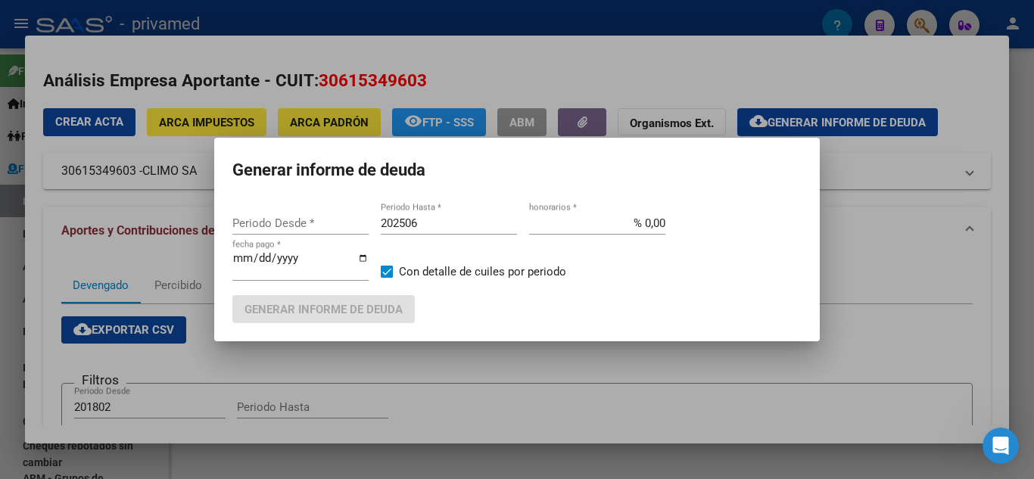
type input "201802"
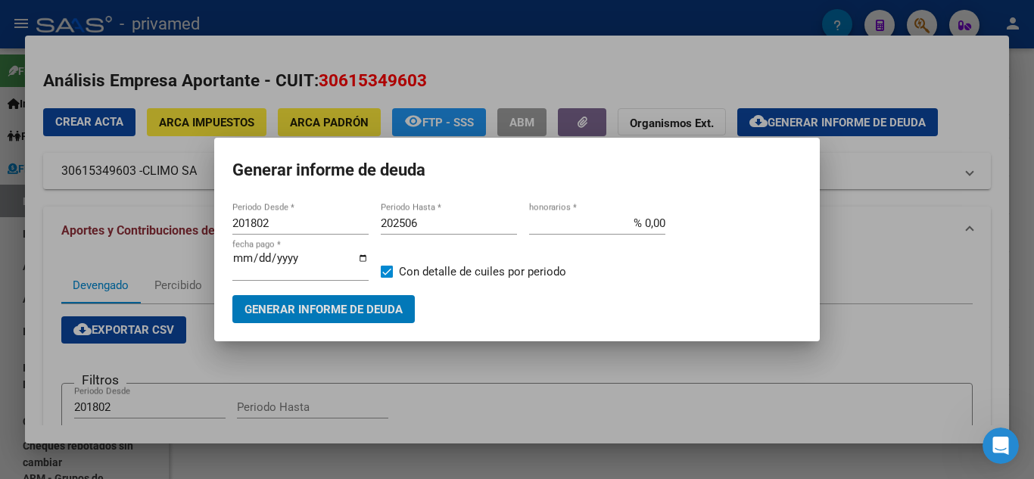
click at [250, 221] on input "201802" at bounding box center [300, 224] width 136 height 14
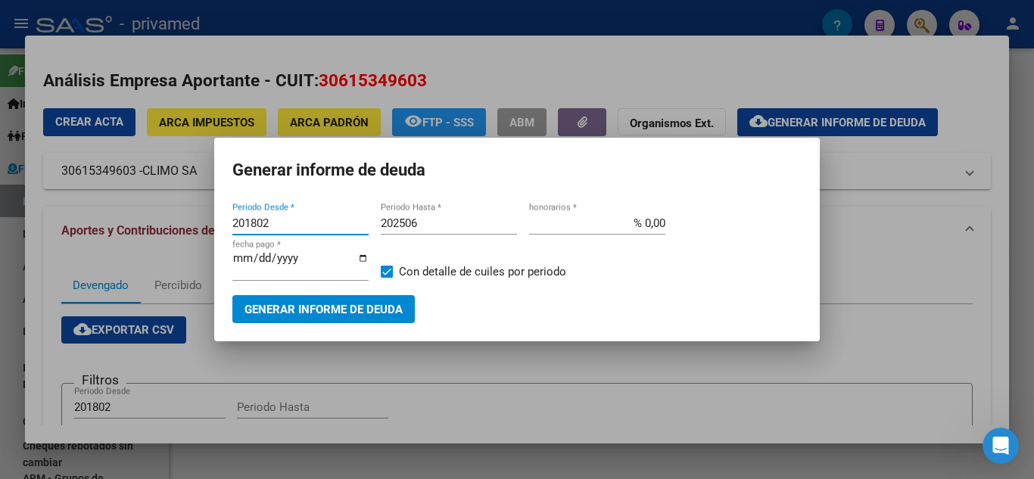
click at [250, 221] on input "201802" at bounding box center [300, 224] width 136 height 14
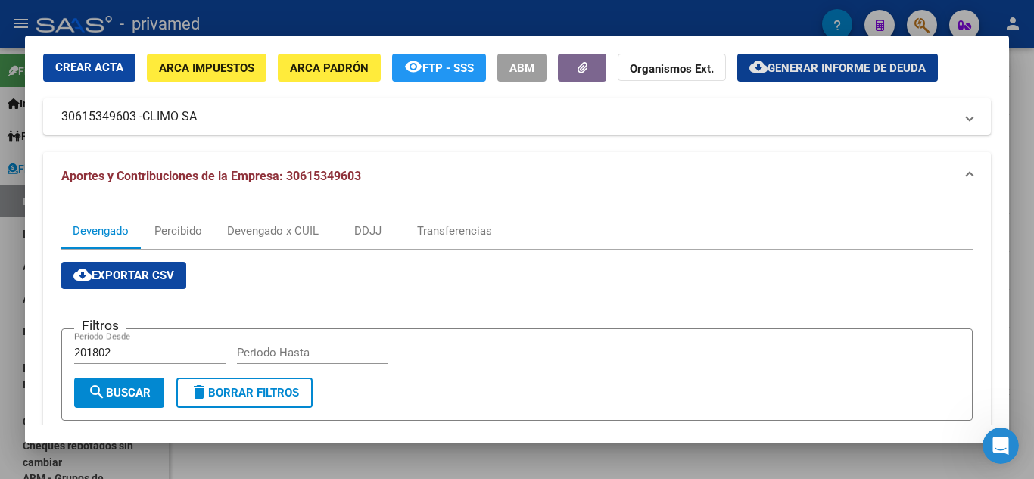
scroll to position [0, 0]
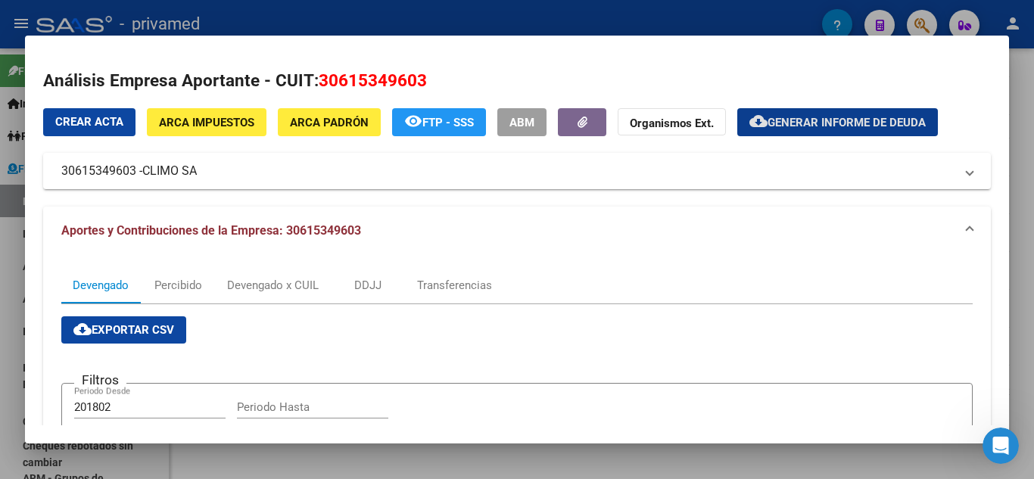
click at [792, 123] on span "Generar informe de deuda" at bounding box center [847, 123] width 158 height 14
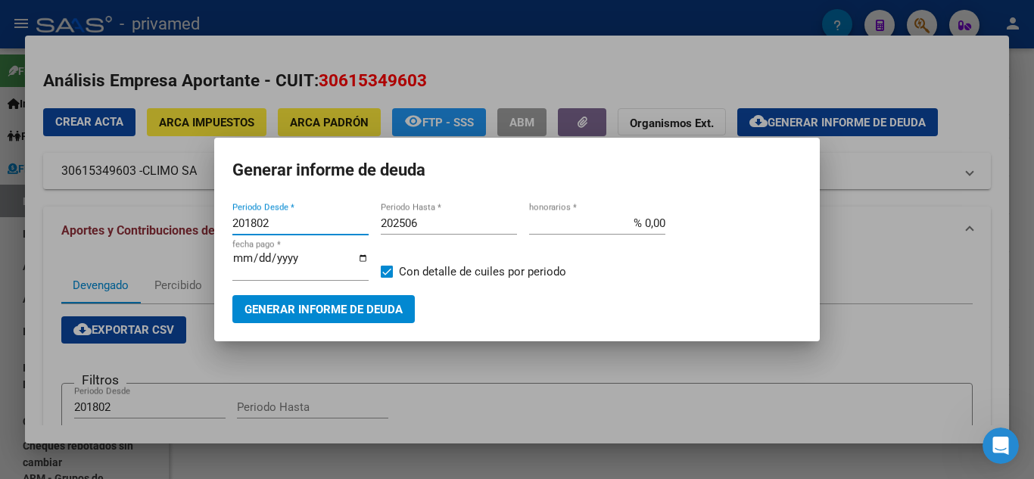
click at [255, 219] on input "201802" at bounding box center [300, 224] width 136 height 14
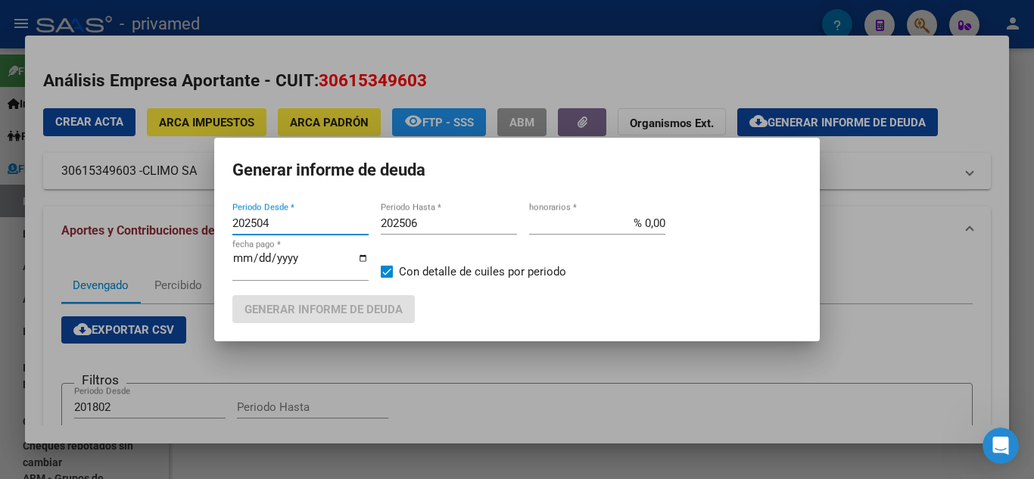
type input "202504"
type input "202506"
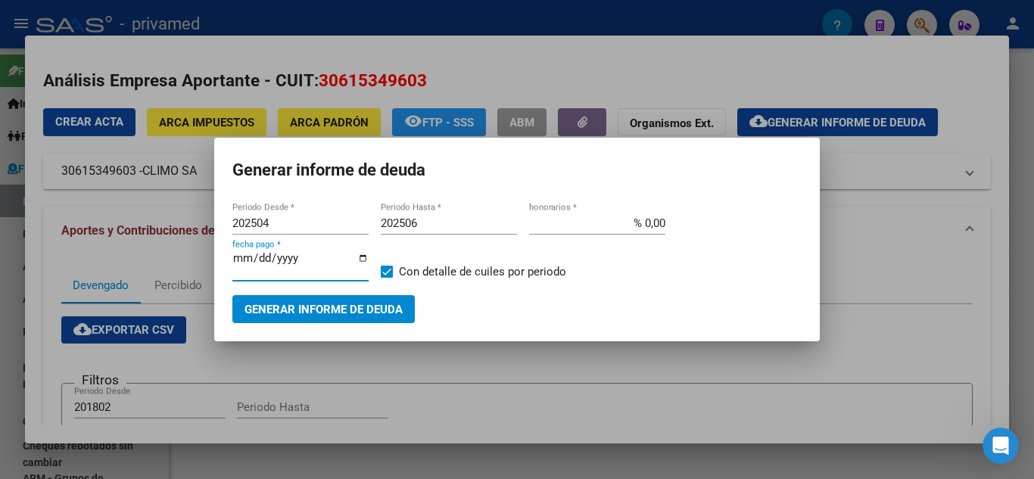
click at [376, 308] on span "Generar informe de deuda" at bounding box center [324, 310] width 158 height 14
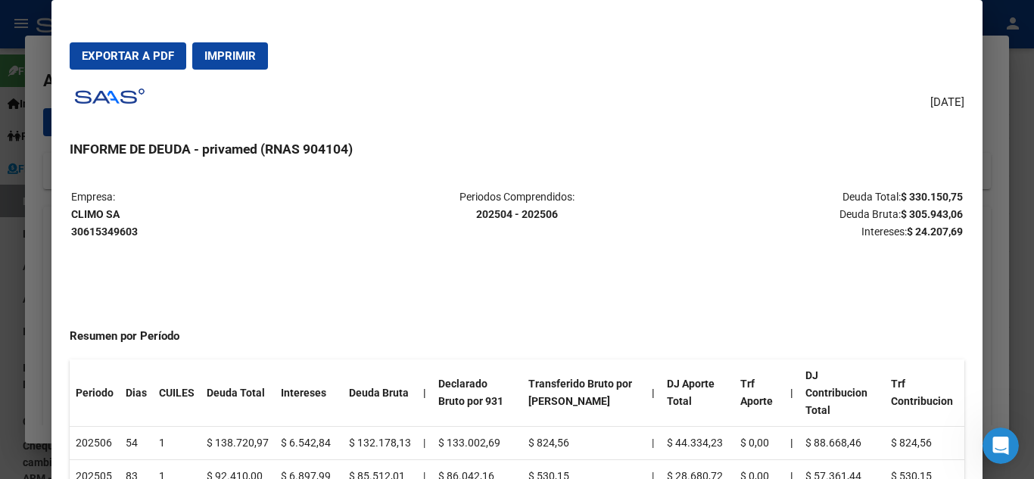
click at [164, 52] on span "Exportar a PDF" at bounding box center [128, 56] width 92 height 14
click at [0, 187] on div at bounding box center [517, 239] width 1034 height 479
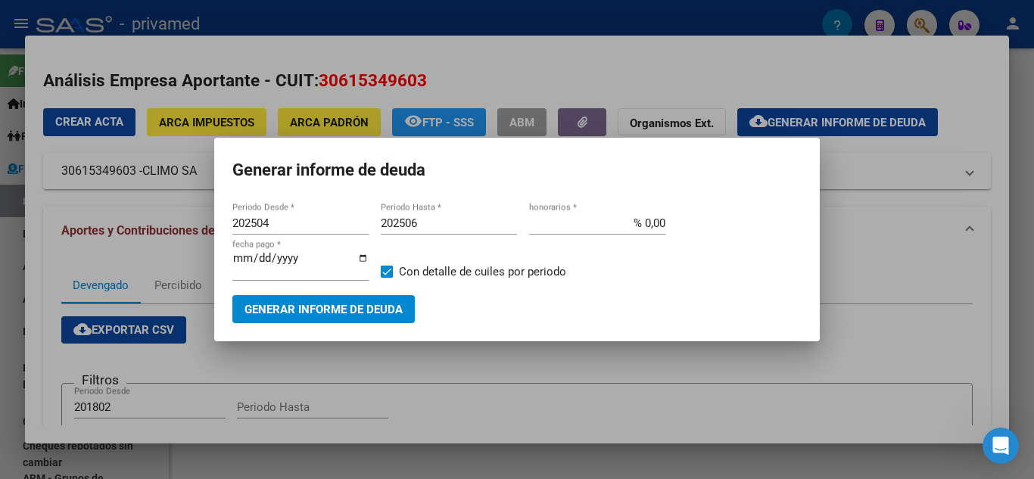
click at [167, 254] on div at bounding box center [517, 239] width 1034 height 479
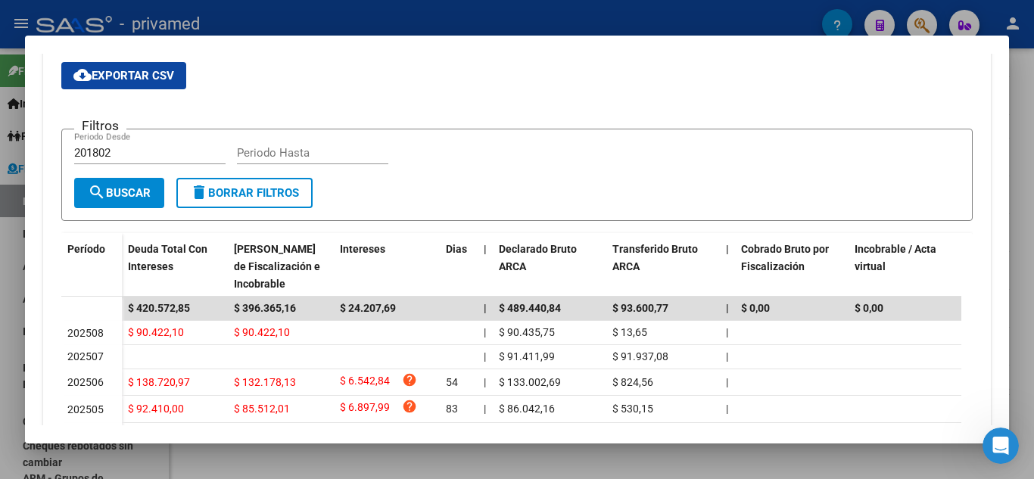
scroll to position [227, 0]
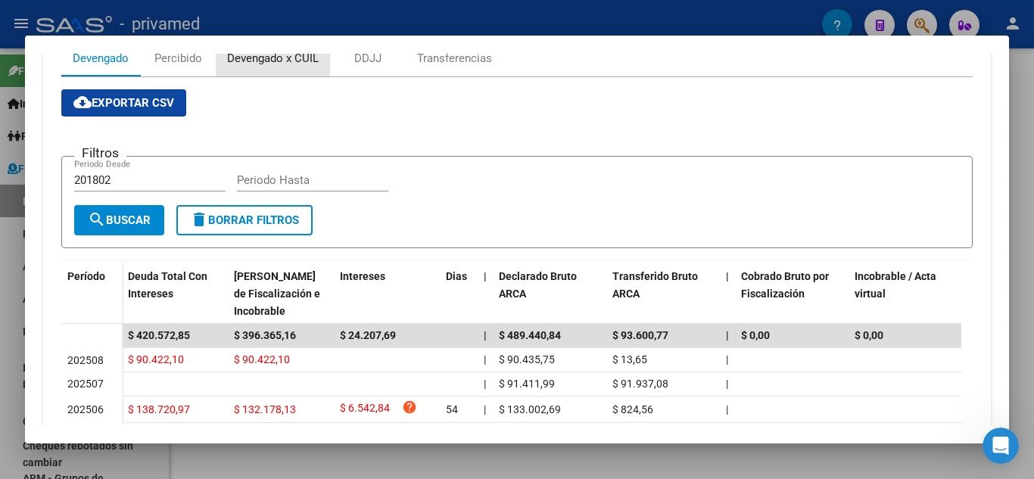
click at [267, 61] on div "Devengado x CUIL" at bounding box center [273, 58] width 92 height 17
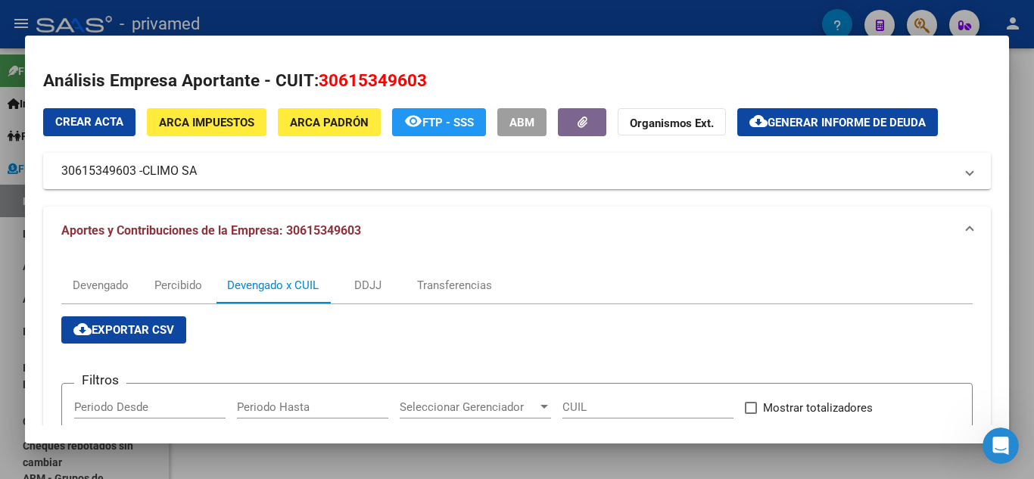
click at [558, 215] on mat-expansion-panel-header "Aportes y Contribuciones de la Empresa: 30615349603" at bounding box center [517, 231] width 948 height 48
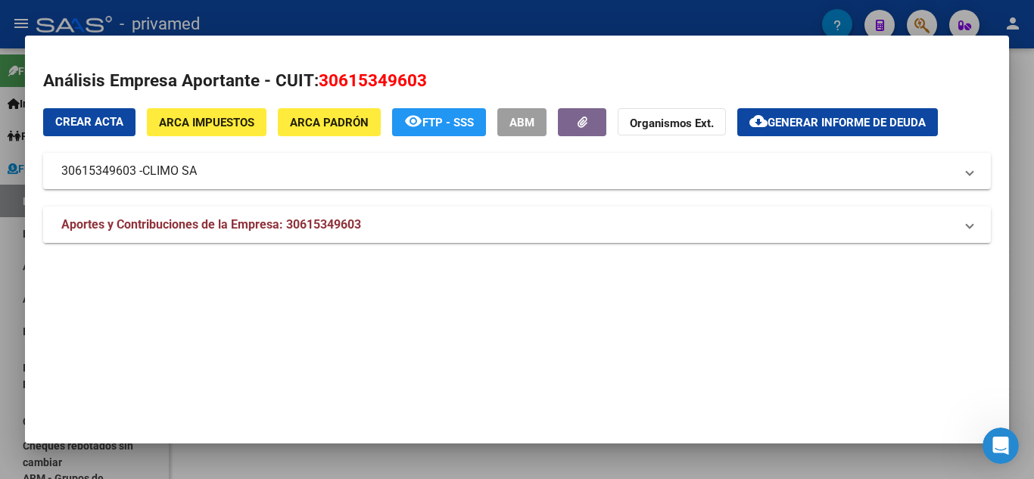
click at [558, 216] on mat-panel-title "Aportes y Contribuciones de la Empresa: 30615349603" at bounding box center [507, 225] width 893 height 18
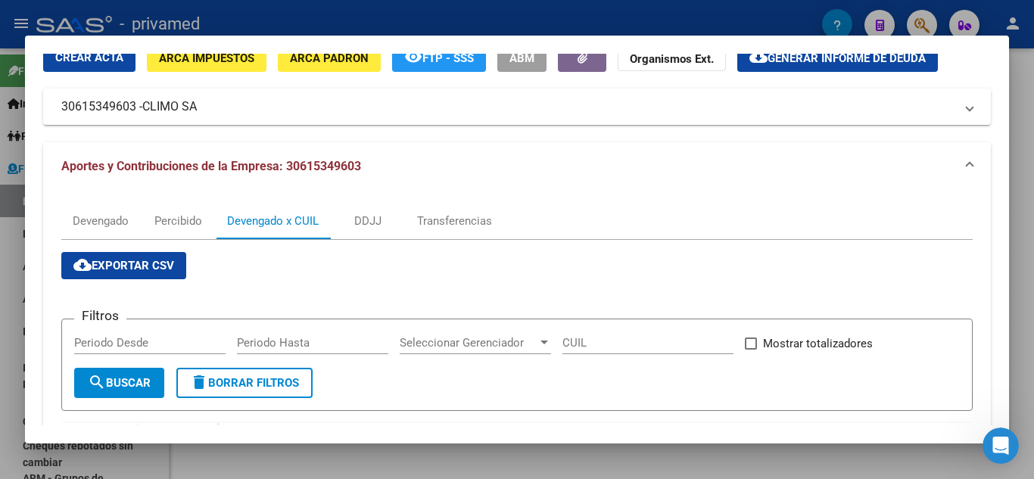
scroll to position [58, 0]
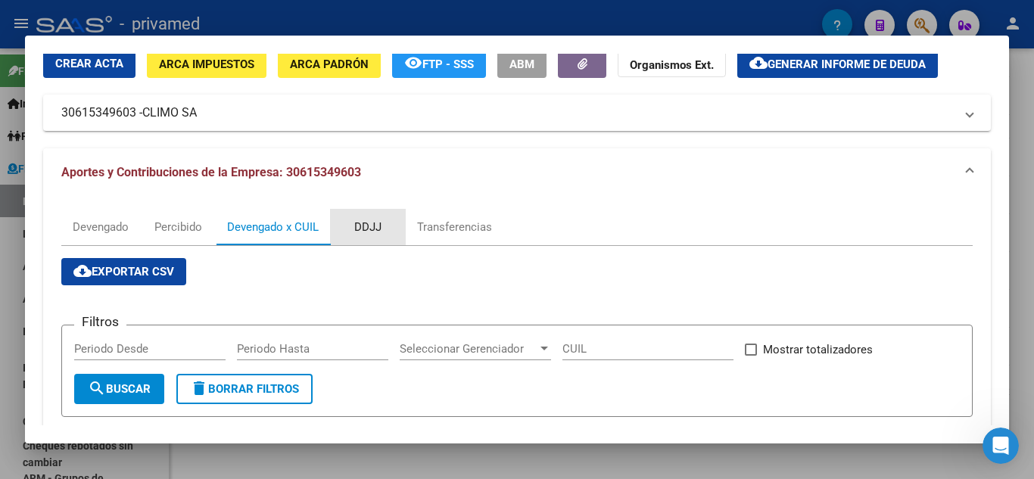
click at [357, 226] on div "DDJJ" at bounding box center [367, 227] width 27 height 17
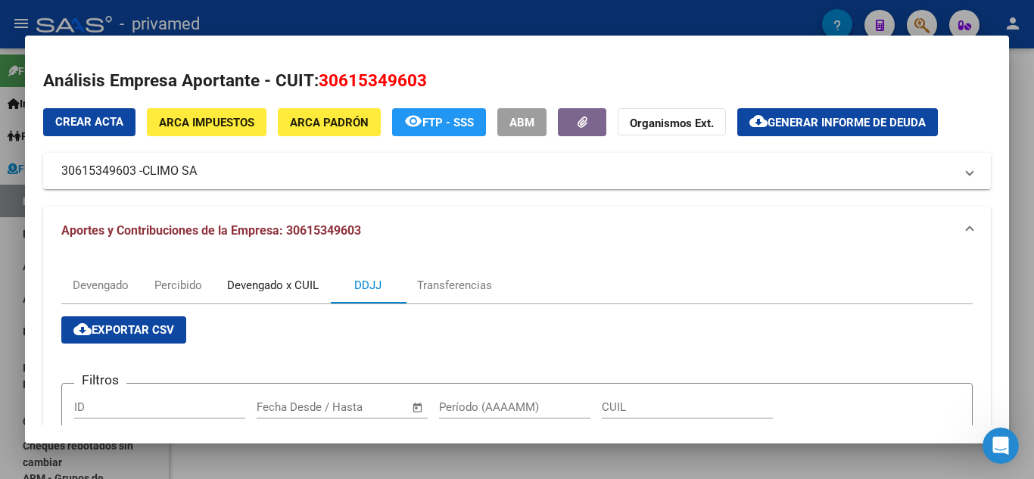
click at [301, 286] on div "Devengado x CUIL" at bounding box center [273, 285] width 92 height 17
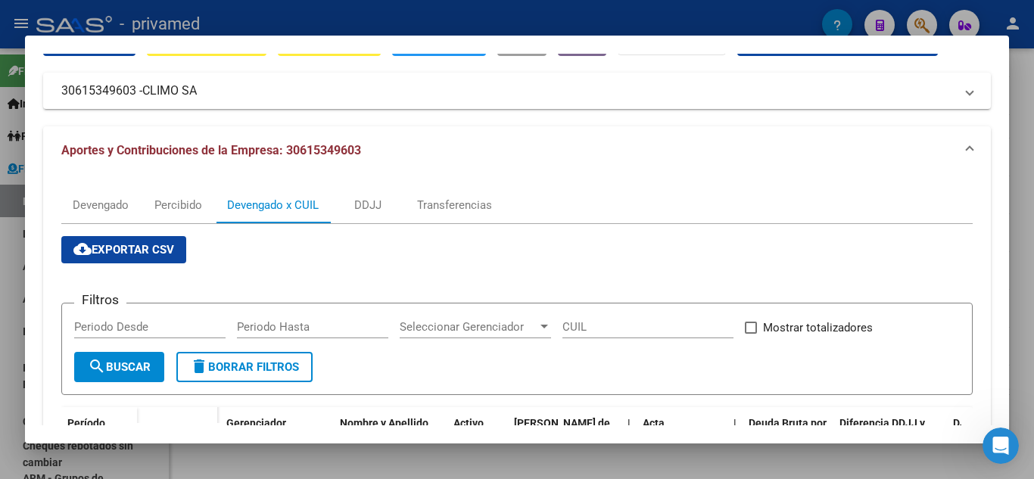
scroll to position [73, 0]
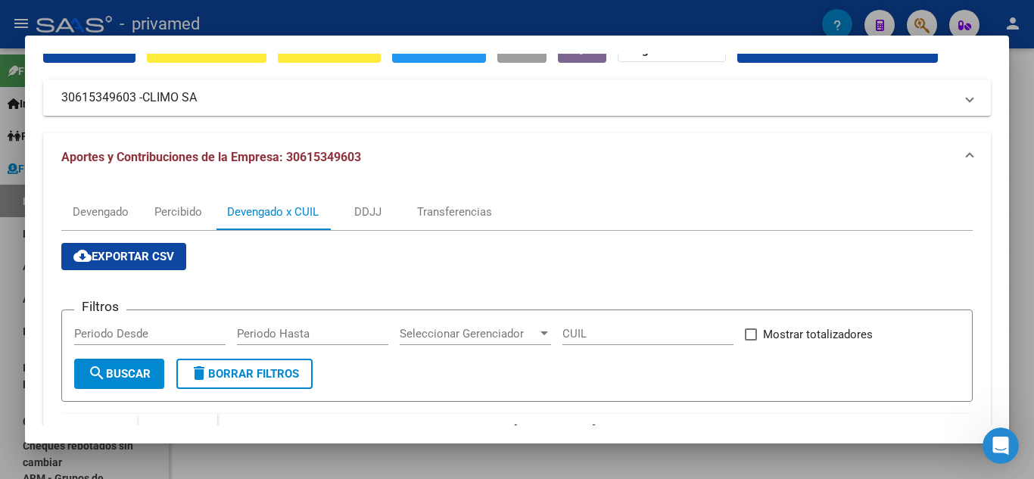
click at [12, 246] on div at bounding box center [517, 239] width 1034 height 479
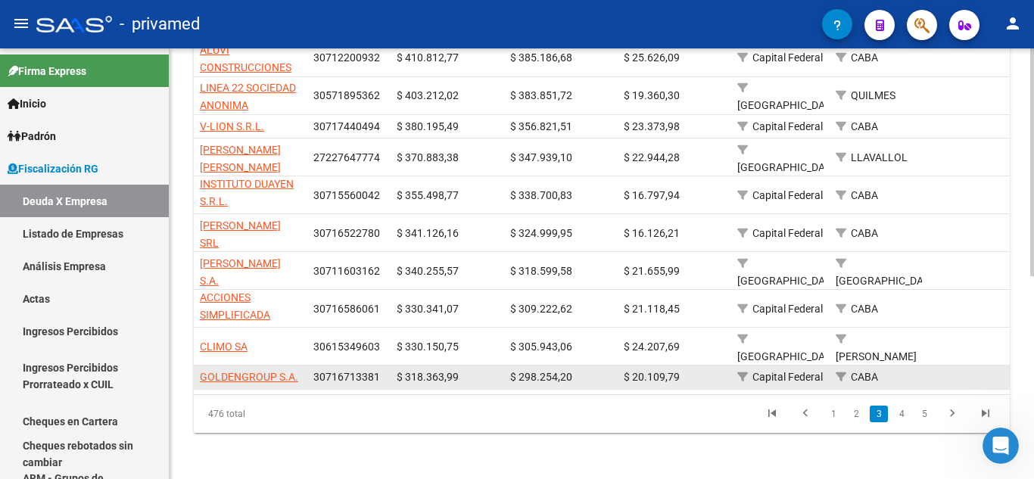
drag, startPoint x: 197, startPoint y: 366, endPoint x: 379, endPoint y: 369, distance: 182.5
click at [379, 369] on div "GOLDENGROUP S.A. 30716713381 $ 318.363,99 $ 298.254,20 $ 20.109,79 Capital Fede…" at bounding box center [1053, 378] width 1719 height 24
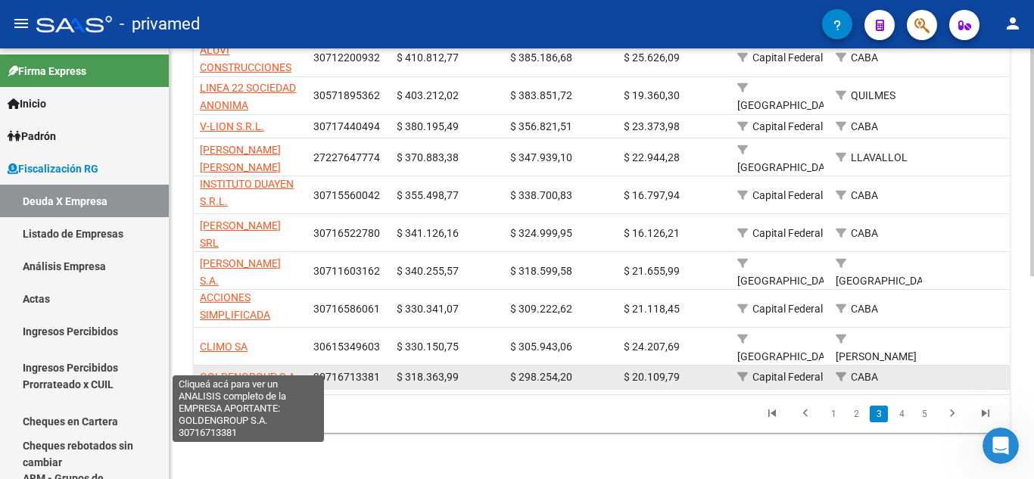
click at [265, 371] on span "GOLDENGROUP S.A." at bounding box center [249, 377] width 98 height 12
type textarea "30716713381"
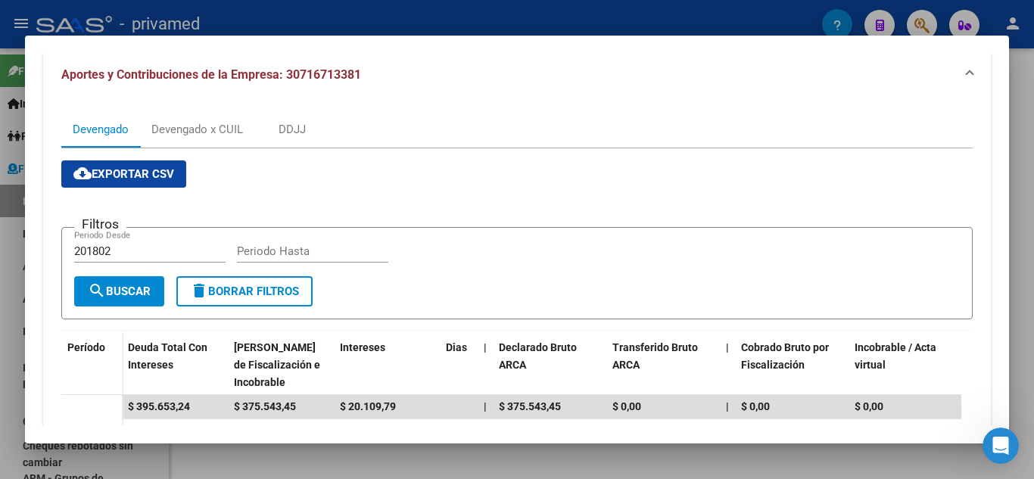
scroll to position [76, 0]
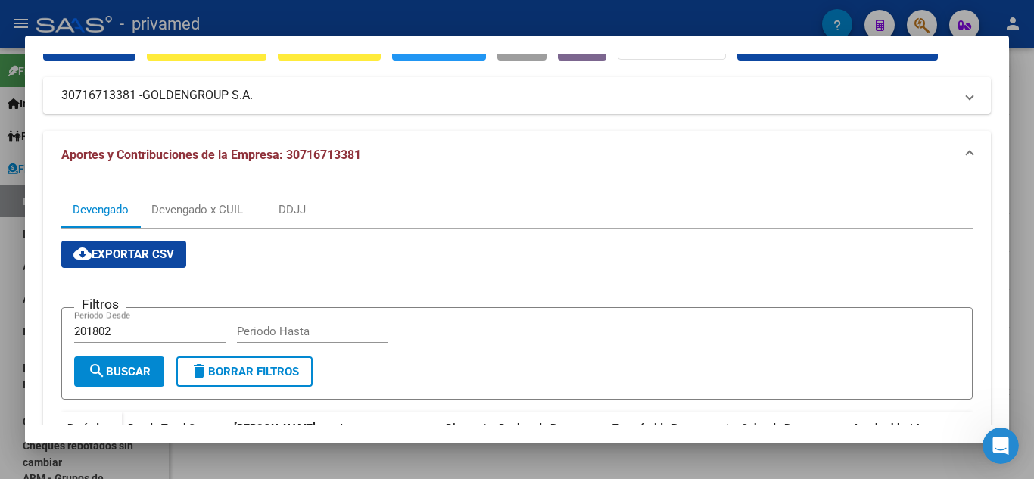
click at [425, 98] on mat-panel-title "30716713381 - GOLDENGROUP S.A." at bounding box center [507, 95] width 893 height 18
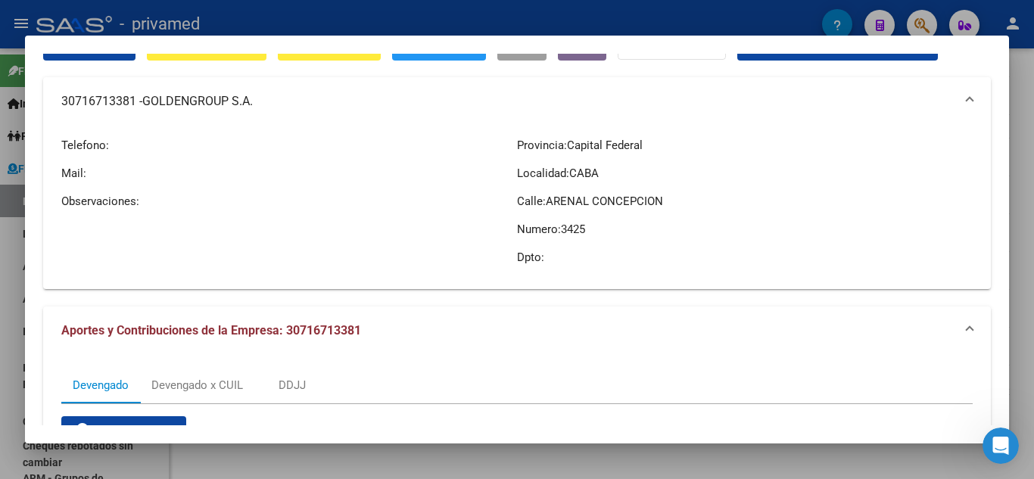
drag, startPoint x: 543, startPoint y: 202, endPoint x: 690, endPoint y: 207, distance: 147.0
click at [690, 207] on p "Calle: ARENAL CONCEPCION" at bounding box center [745, 201] width 456 height 17
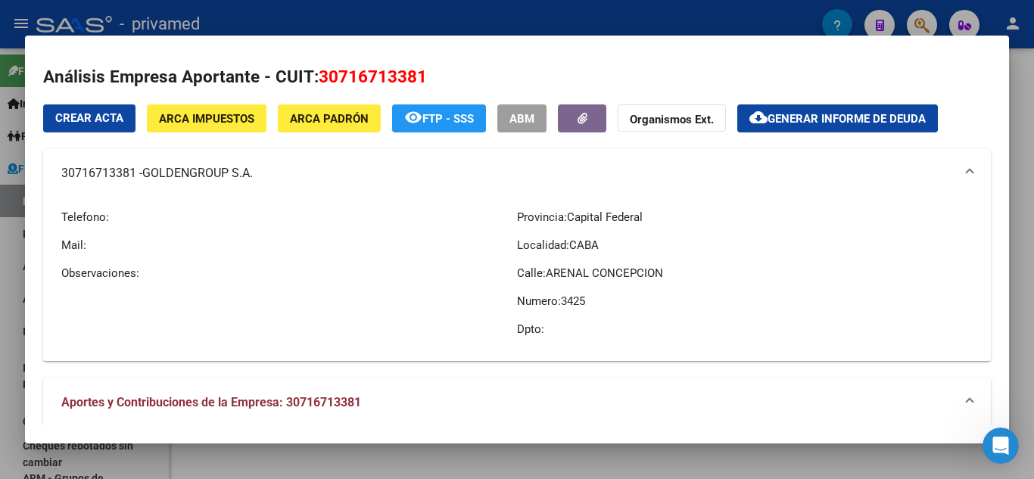
scroll to position [0, 0]
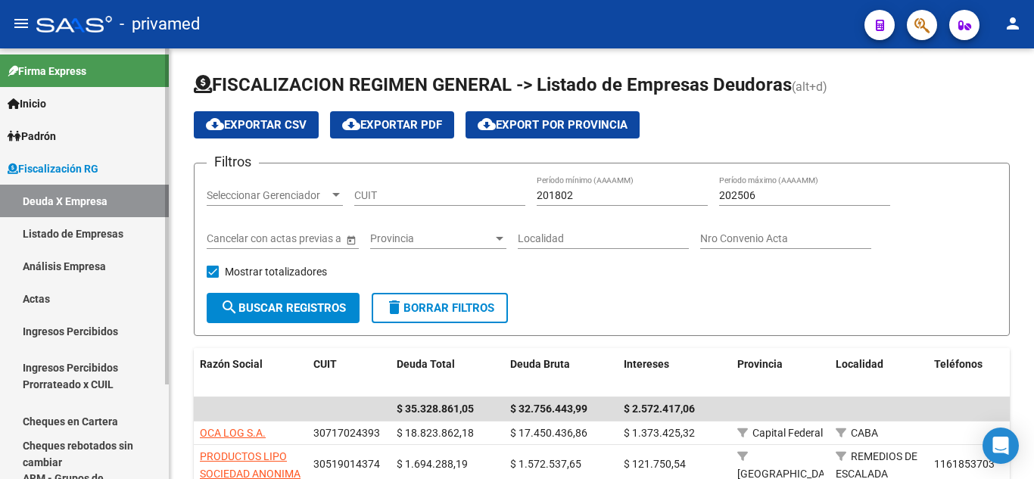
click at [76, 261] on link "Análisis Empresa" at bounding box center [84, 266] width 169 height 33
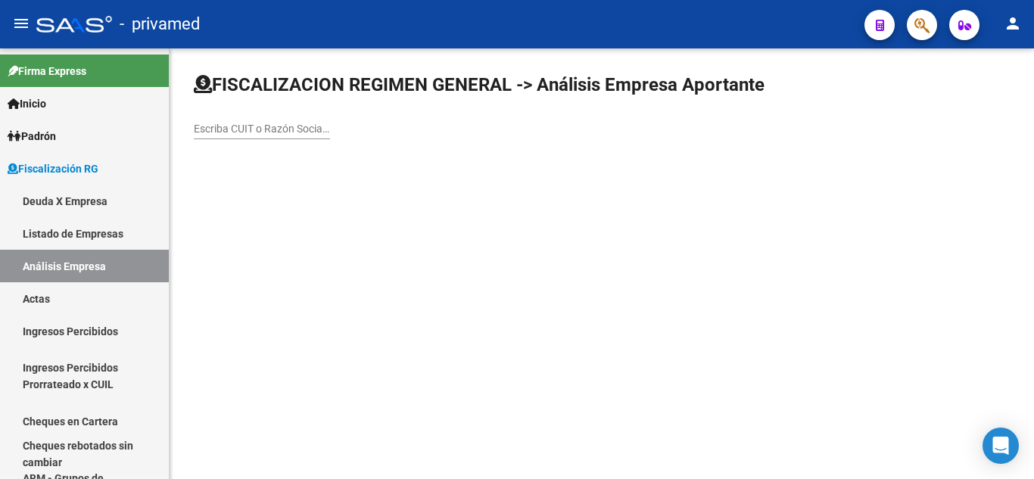
click at [252, 117] on div "Escriba CUIT o Razón Social para buscar" at bounding box center [262, 124] width 136 height 30
click at [265, 134] on input "Escriba CUIT o Razón Social para buscar" at bounding box center [262, 129] width 136 height 13
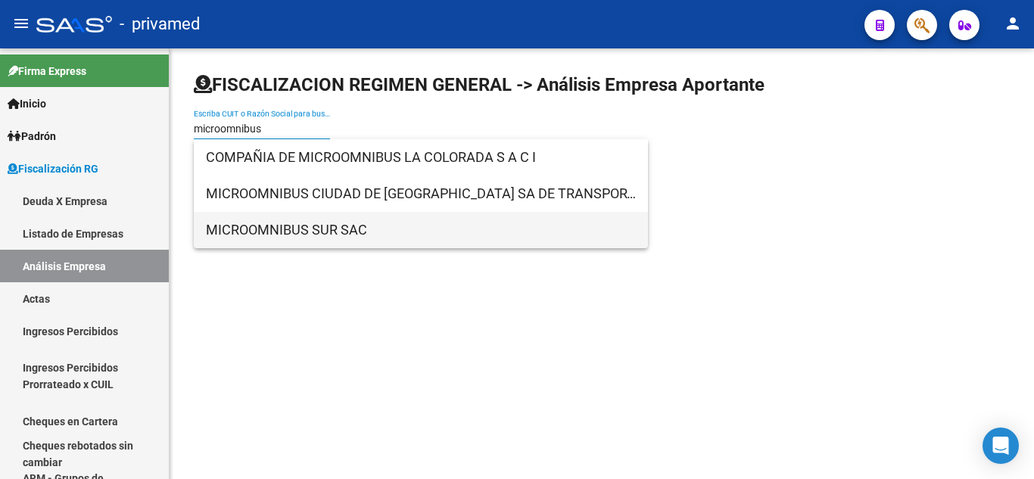
type input "microomnibus"
click at [323, 232] on span "MICROOMNIBUS SUR SAC" at bounding box center [421, 230] width 430 height 36
